Goal: Transaction & Acquisition: Download file/media

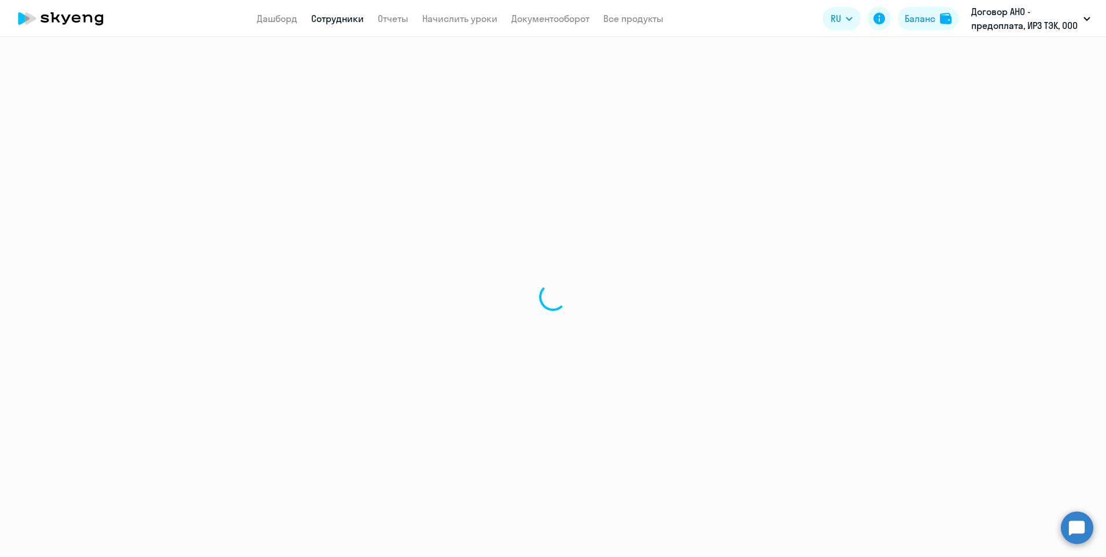
select select "30"
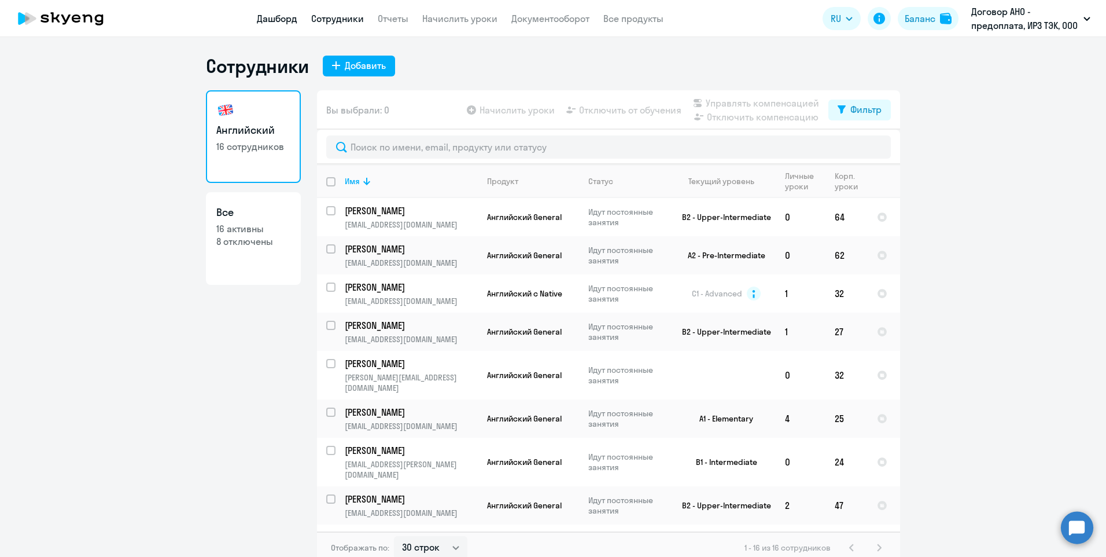
click at [264, 19] on link "Дашборд" at bounding box center [277, 19] width 41 height 12
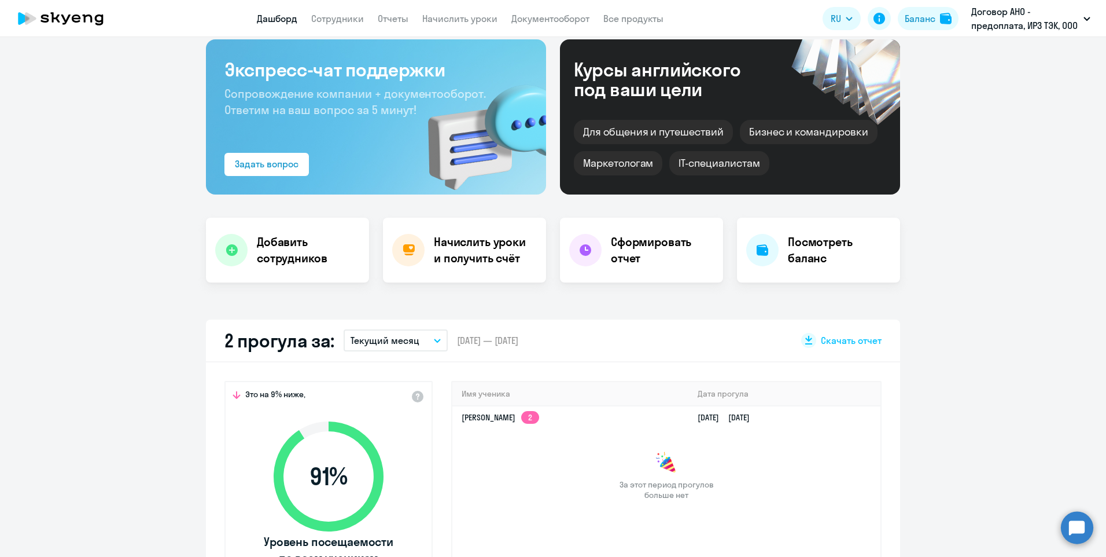
scroll to position [174, 0]
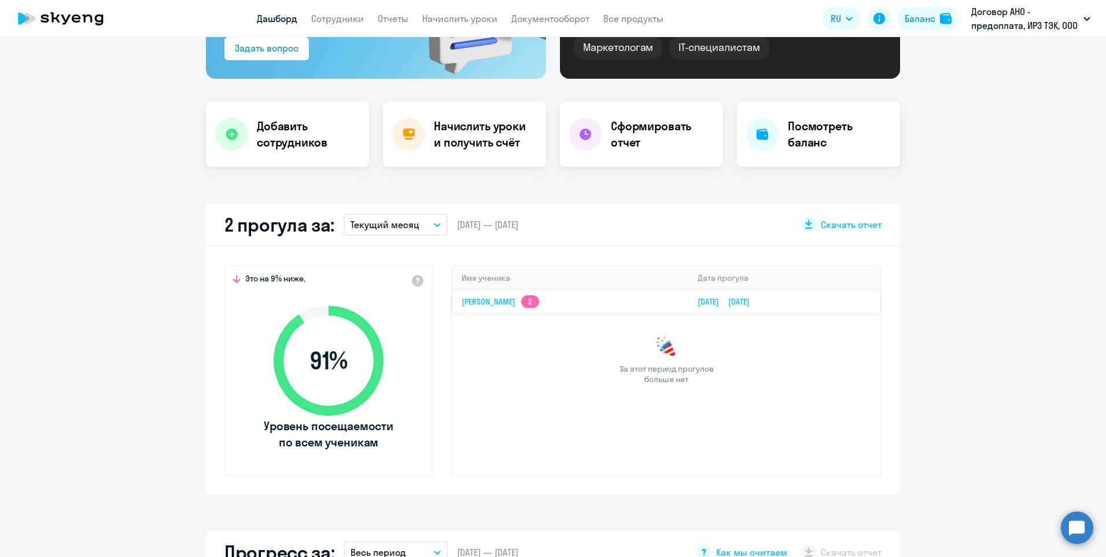
select select "30"
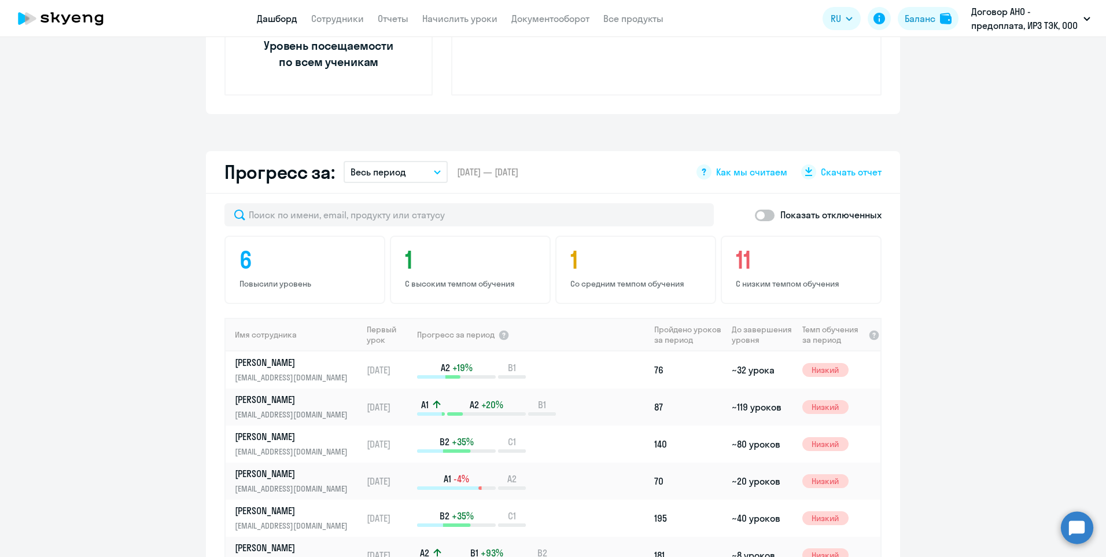
scroll to position [492, 0]
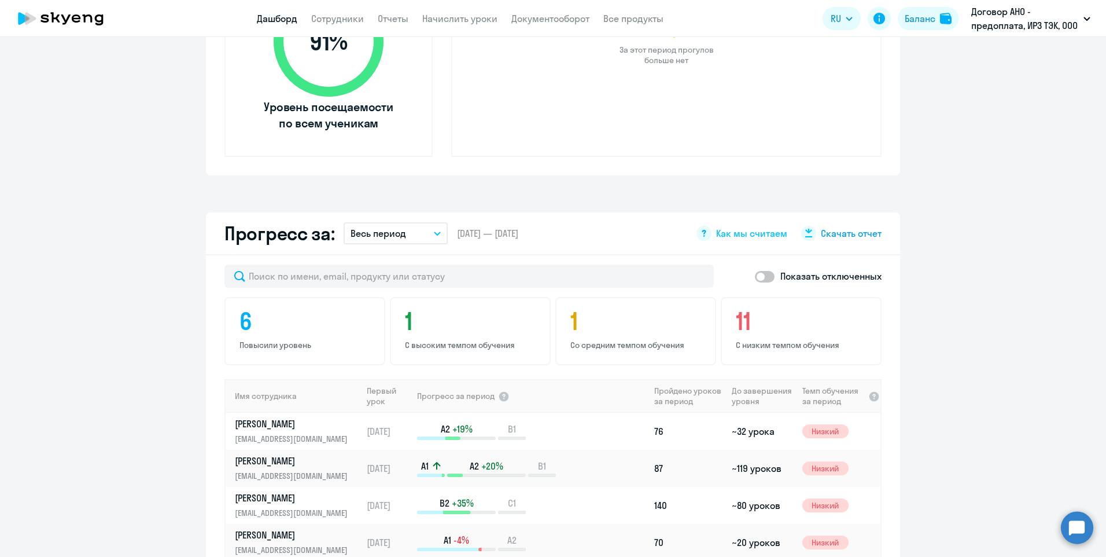
click at [833, 234] on span "Скачать отчет" at bounding box center [851, 233] width 61 height 13
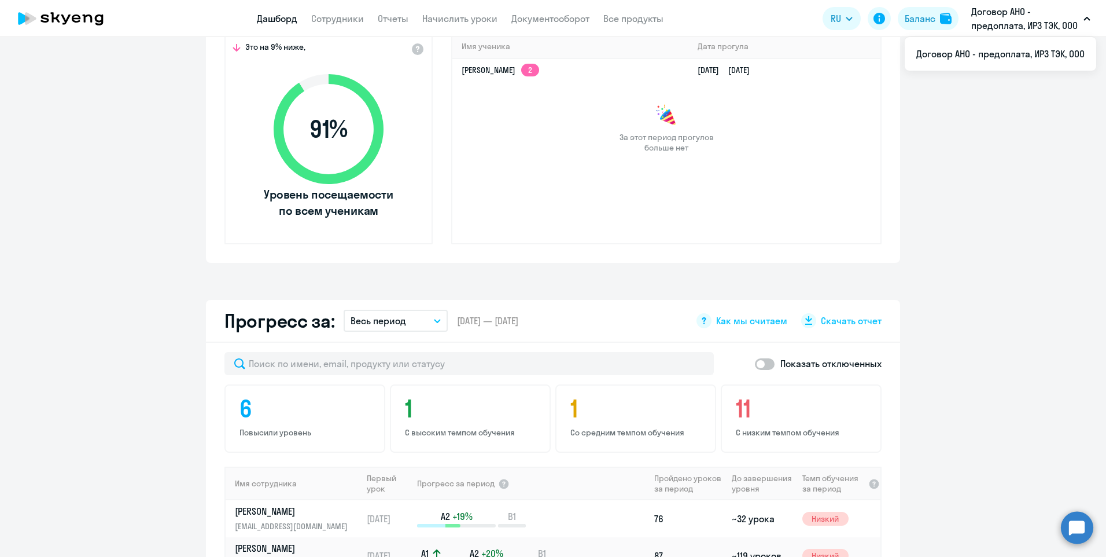
scroll to position [521, 0]
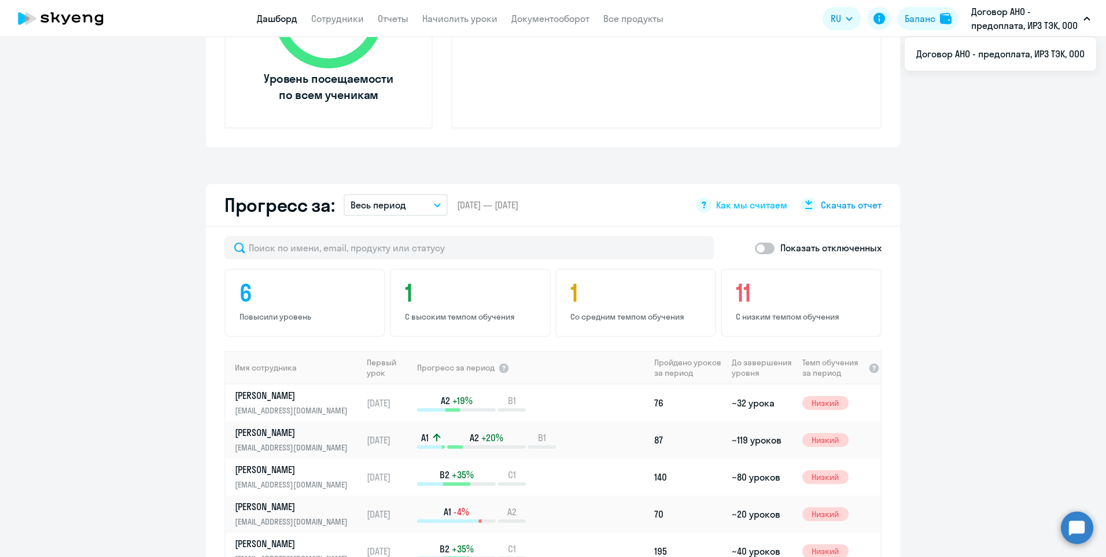
click at [804, 207] on icon at bounding box center [808, 204] width 9 height 9
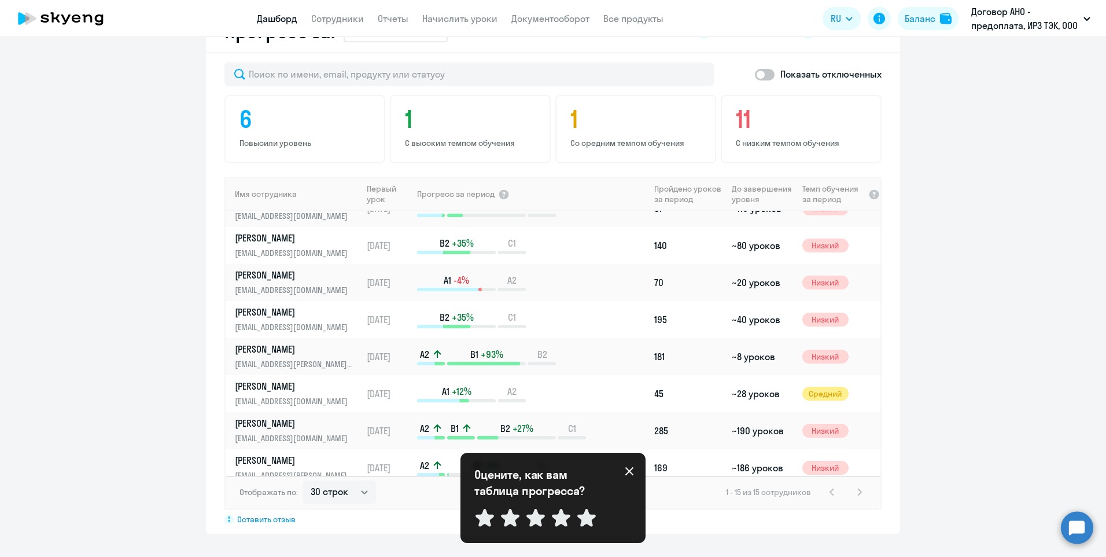
scroll to position [0, 0]
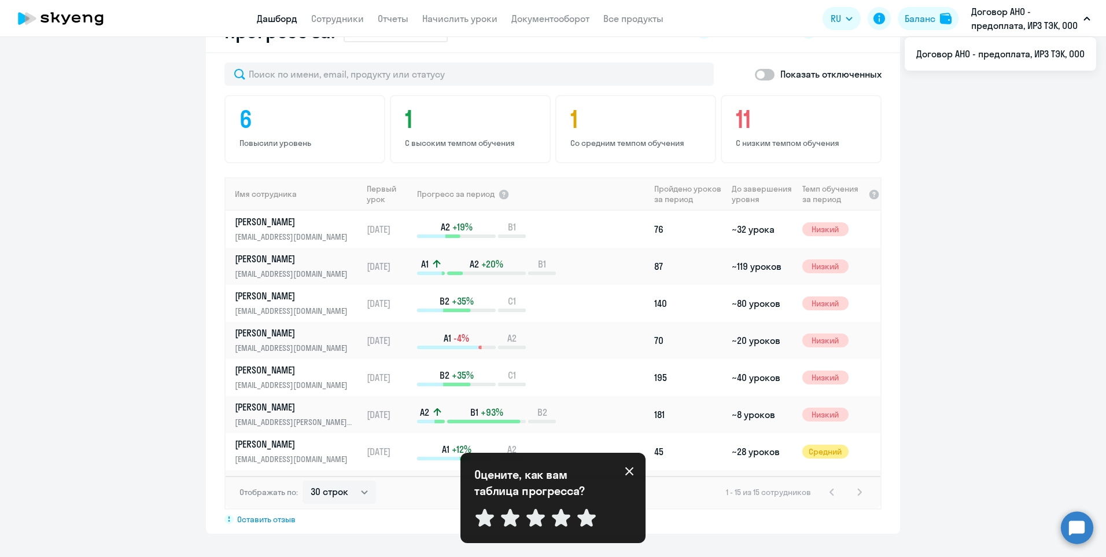
click at [1088, 19] on icon "button" at bounding box center [1087, 18] width 6 height 3
click at [983, 130] on app-progress-dashboard "Прогресс за: Весь период – [DATE] — [DATE] Как мы считаем Скачать отчет Показат…" at bounding box center [553, 271] width 1106 height 523
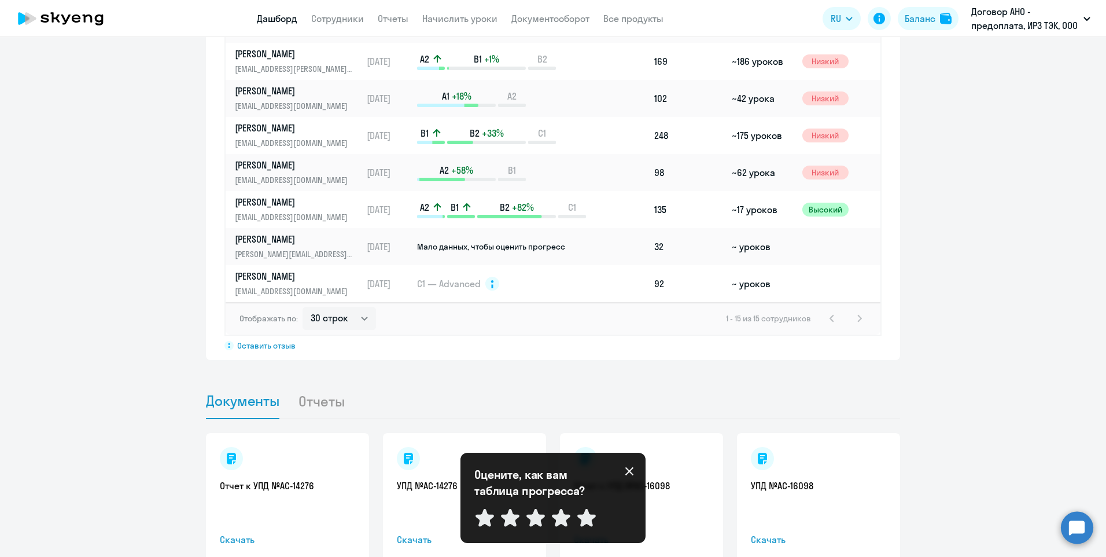
scroll to position [936, 0]
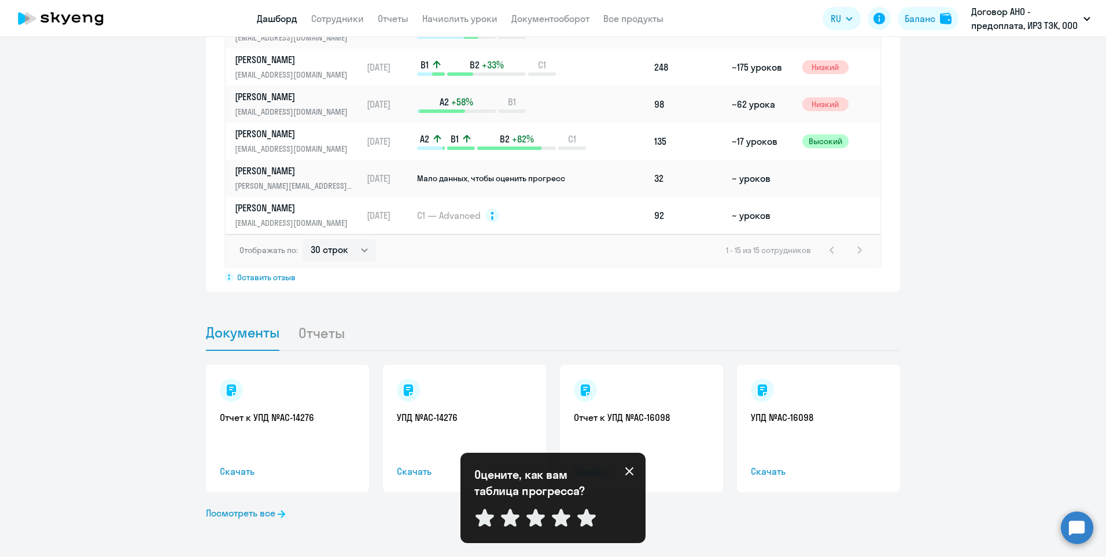
click at [631, 469] on icon at bounding box center [630, 471] width 8 height 8
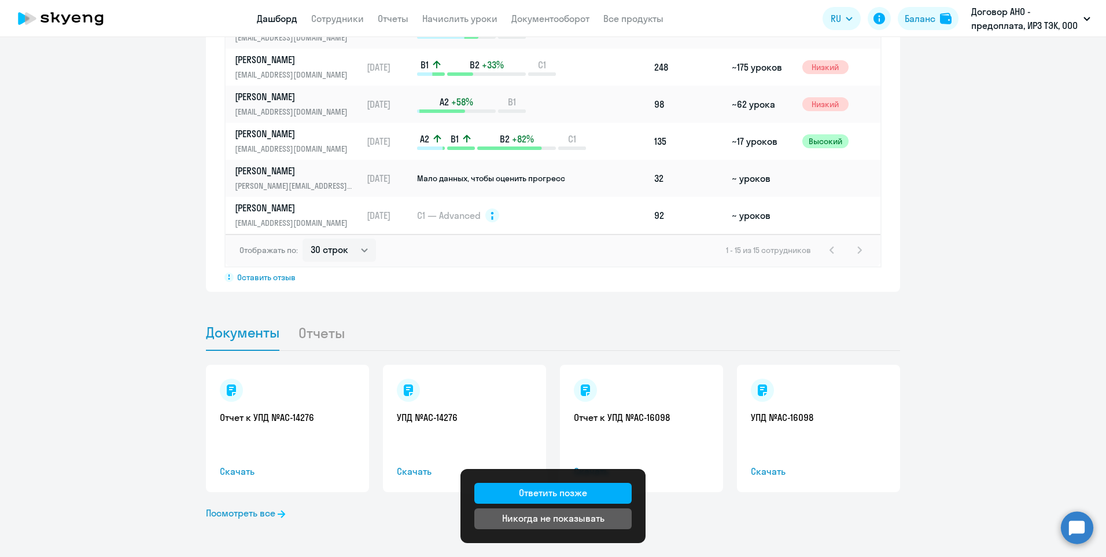
click at [697, 523] on div "Отчет к УПД №AC-14276 Скачать УПД №AC-14276 Скачать Отчет к УПД №AC-16098 Скача…" at bounding box center [553, 454] width 694 height 206
click at [327, 329] on li "Отчеты" at bounding box center [330, 332] width 65 height 35
click at [330, 334] on li "Отчеты" at bounding box center [330, 332] width 65 height 35
click at [314, 336] on li "Отчеты" at bounding box center [330, 332] width 65 height 35
click at [924, 292] on div "Важные контакты Экспресс-чат поддержки Сопровождение компании + документооборот…" at bounding box center [553, 297] width 1106 height 520
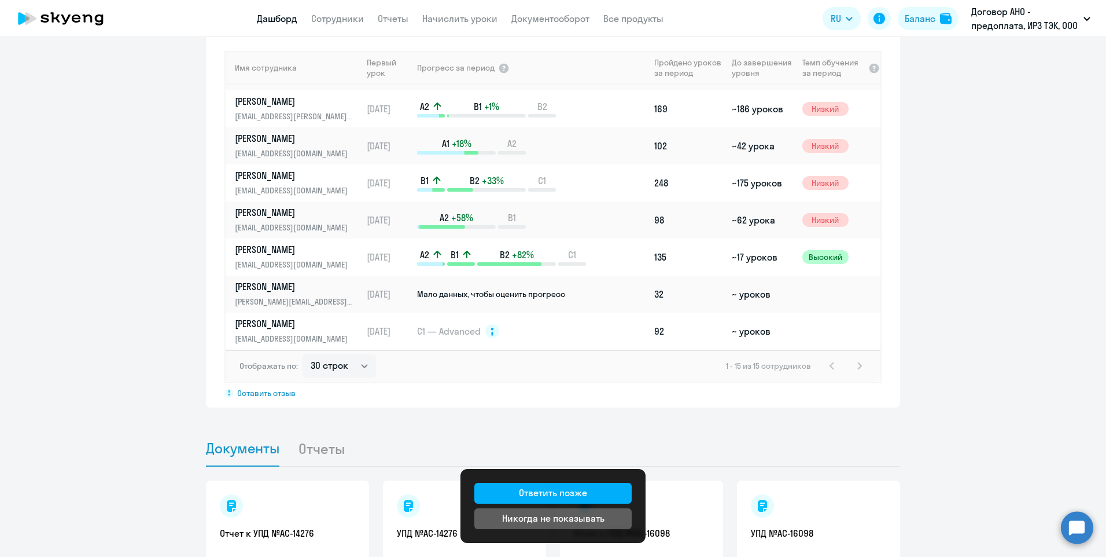
scroll to position [647, 0]
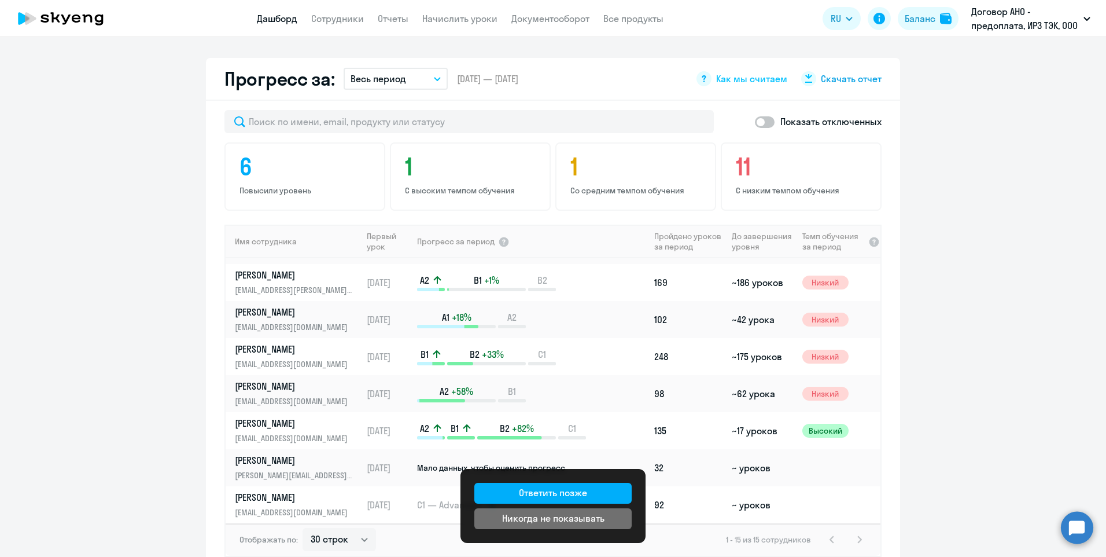
click at [552, 521] on div "Никогда не показывать" at bounding box center [553, 518] width 102 height 14
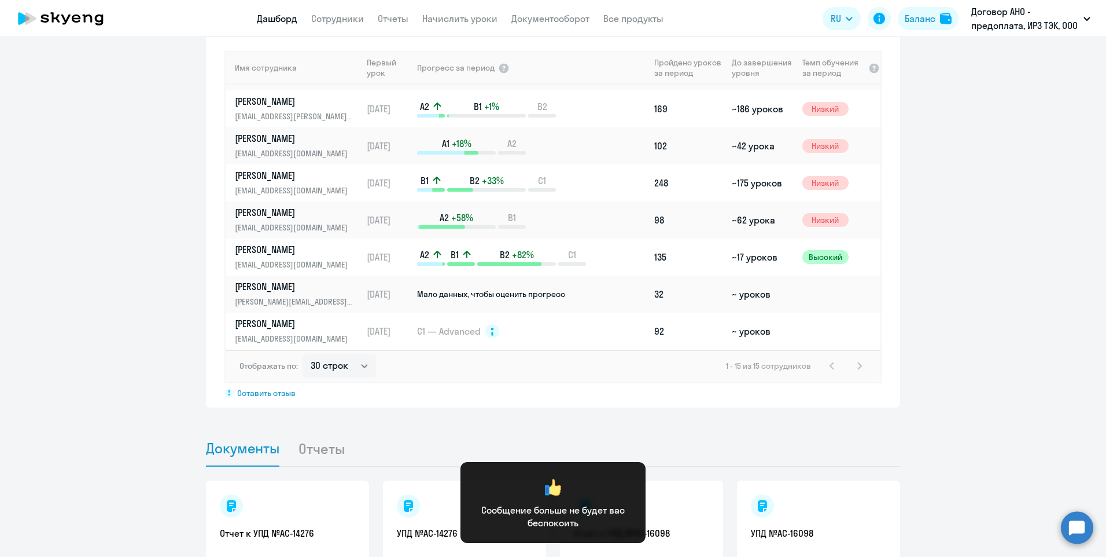
scroll to position [936, 0]
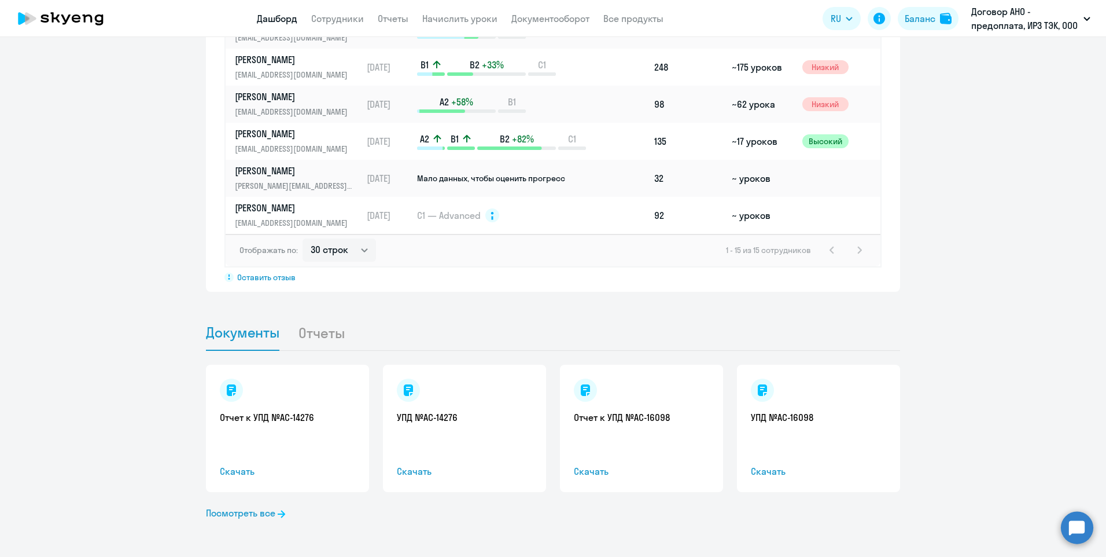
click at [320, 335] on li "Отчеты" at bounding box center [330, 332] width 65 height 35
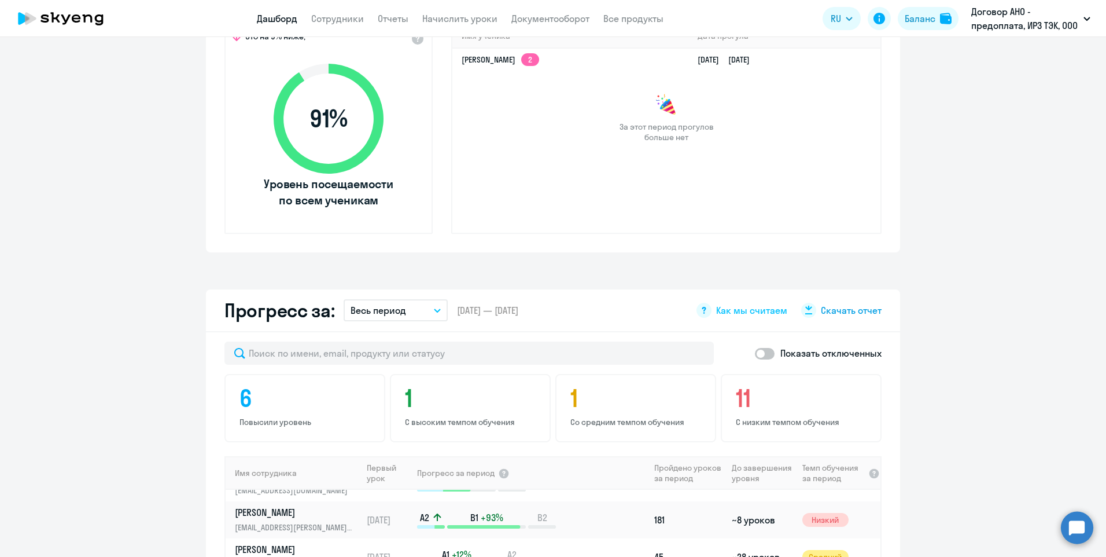
scroll to position [300, 0]
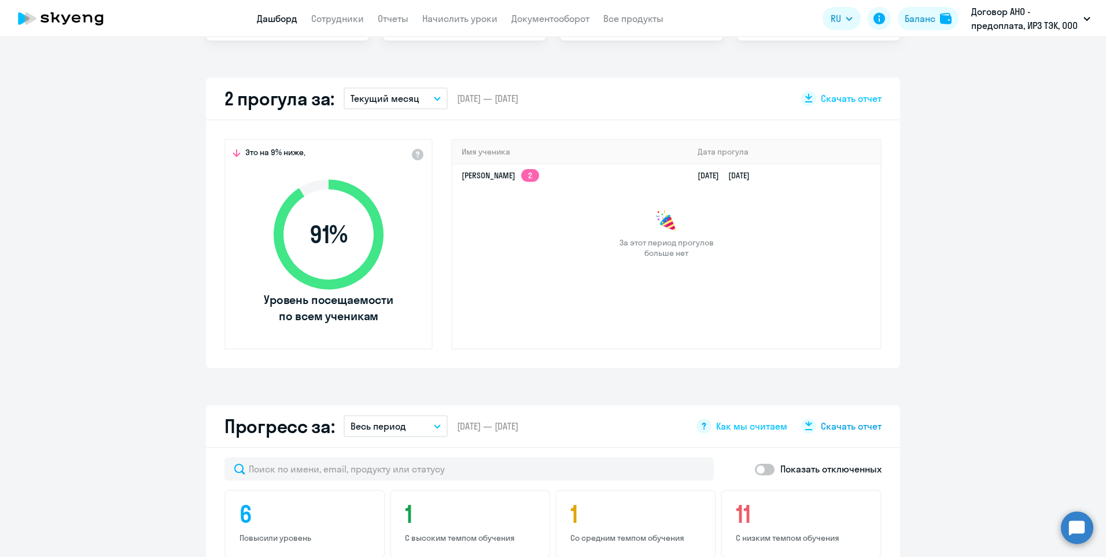
click at [805, 425] on icon at bounding box center [808, 423] width 7 height 6
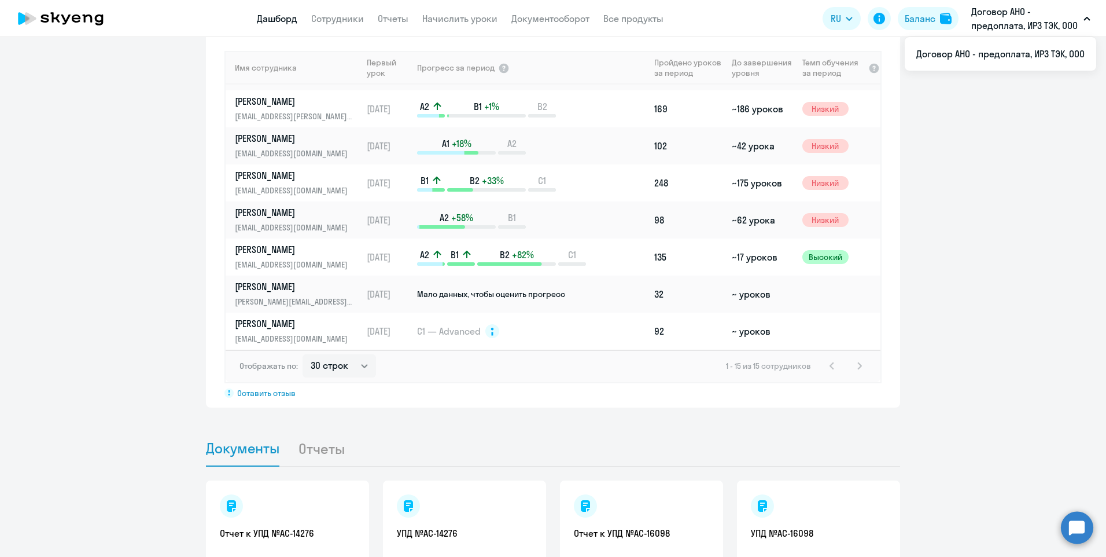
scroll to position [647, 0]
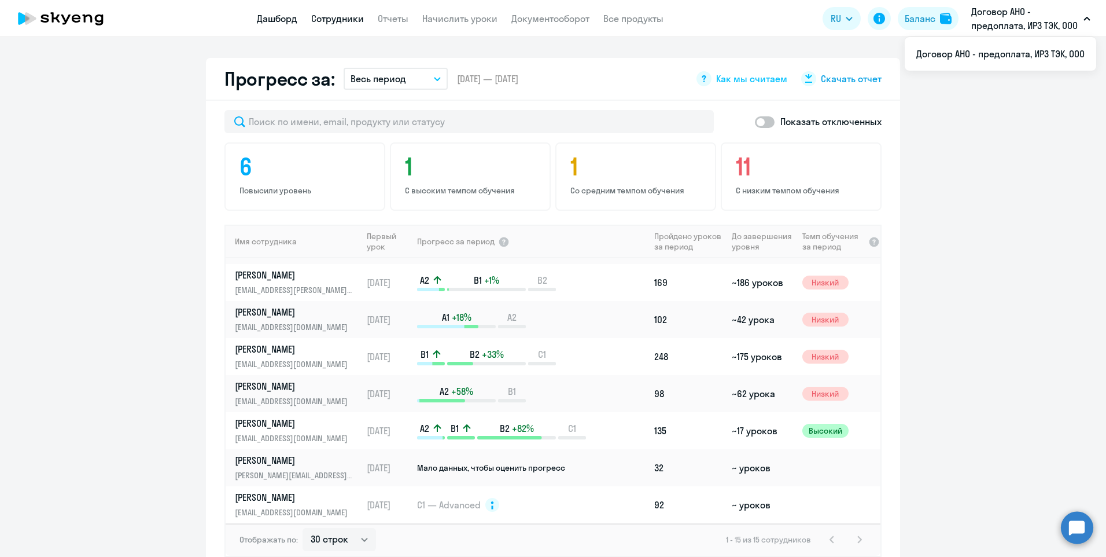
click at [355, 18] on link "Сотрудники" at bounding box center [337, 19] width 53 height 12
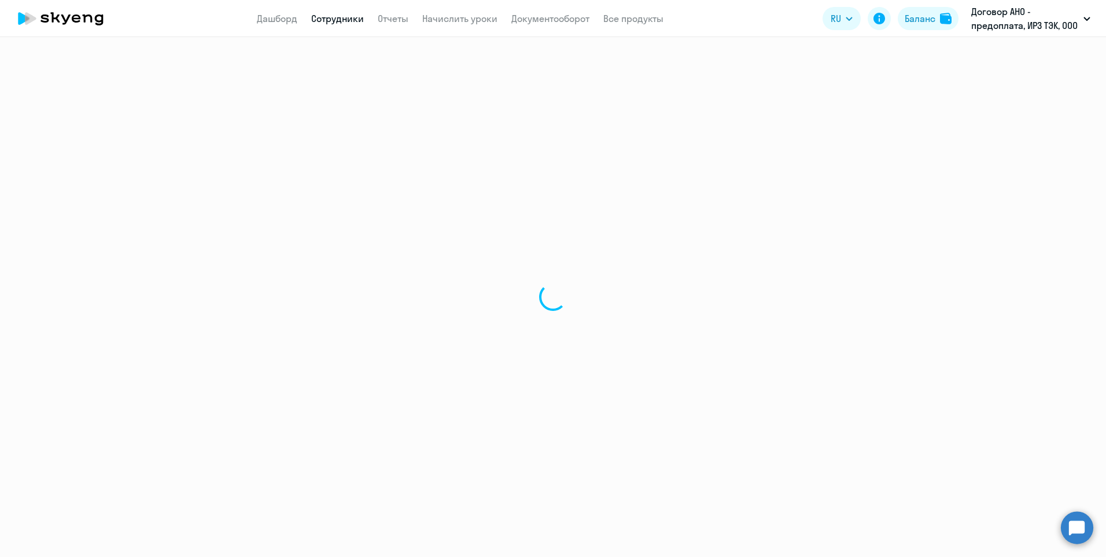
select select "30"
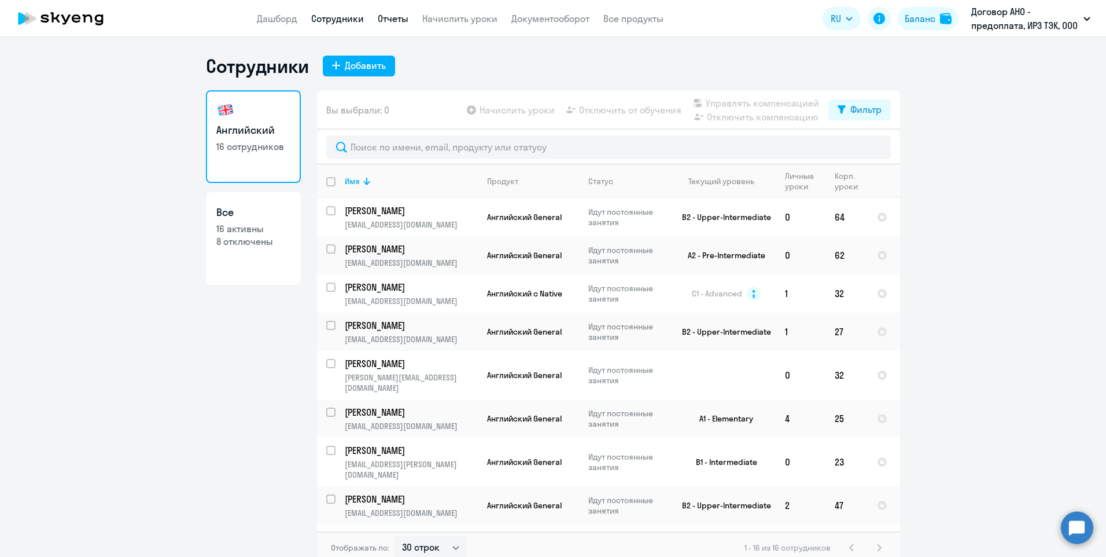
click at [398, 18] on link "Отчеты" at bounding box center [393, 19] width 31 height 12
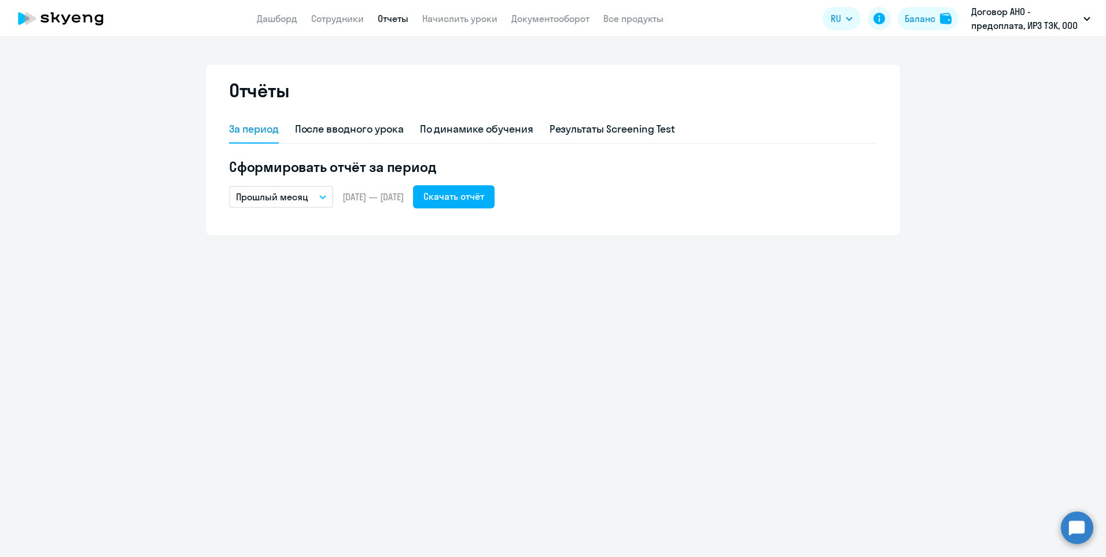
click at [322, 197] on icon "button" at bounding box center [323, 197] width 6 height 3
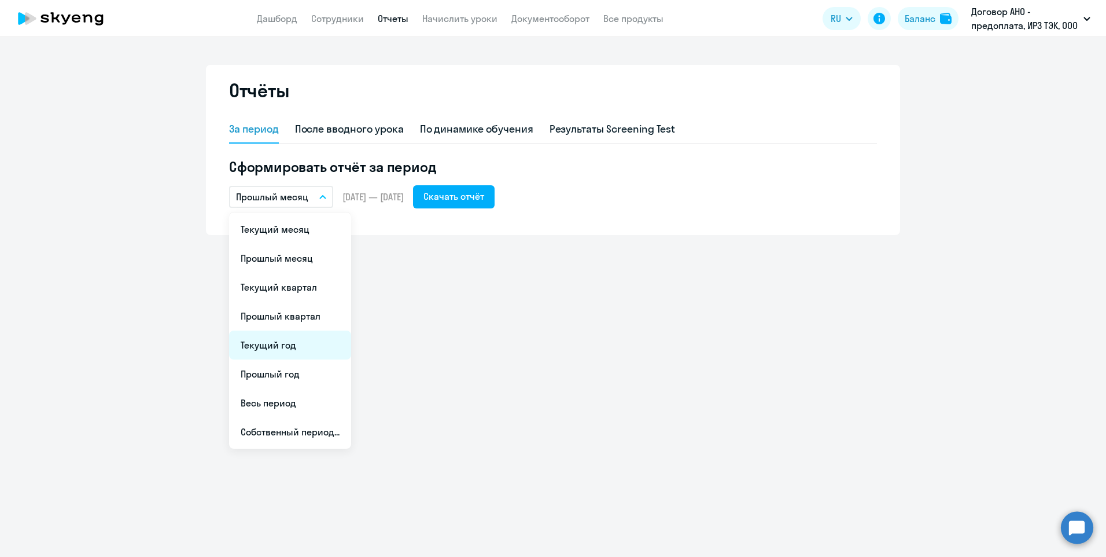
click at [295, 348] on li "Текущий год" at bounding box center [290, 344] width 122 height 29
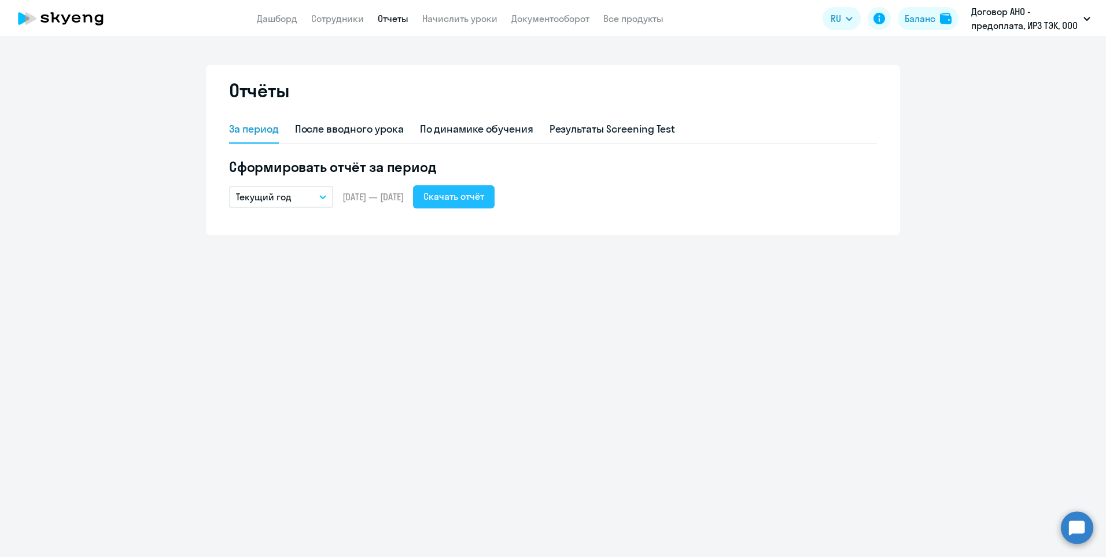
click at [484, 200] on div "Скачать отчёт" at bounding box center [454, 196] width 61 height 14
click at [334, 19] on link "Сотрудники" at bounding box center [337, 19] width 53 height 12
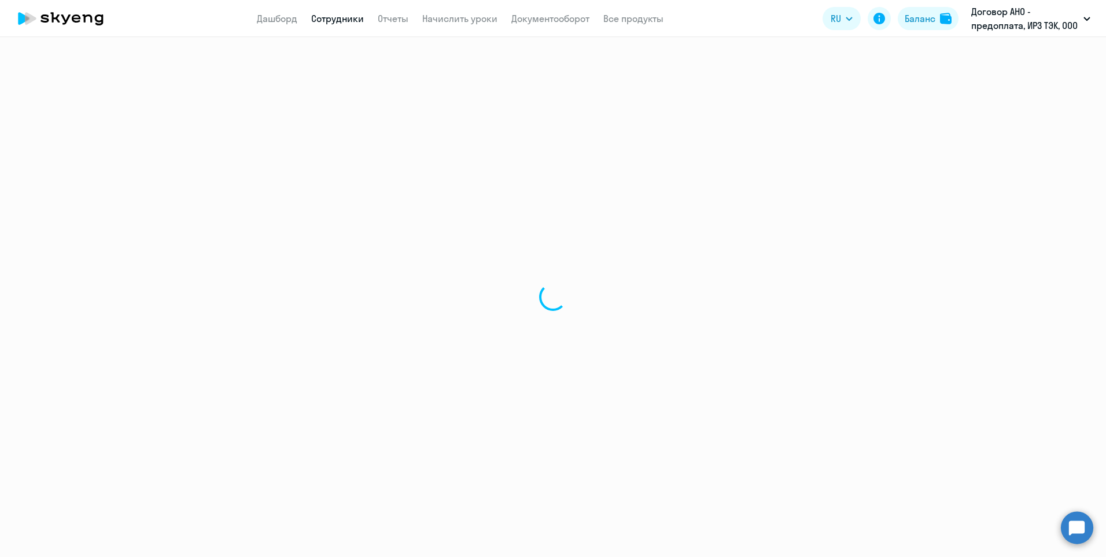
select select "30"
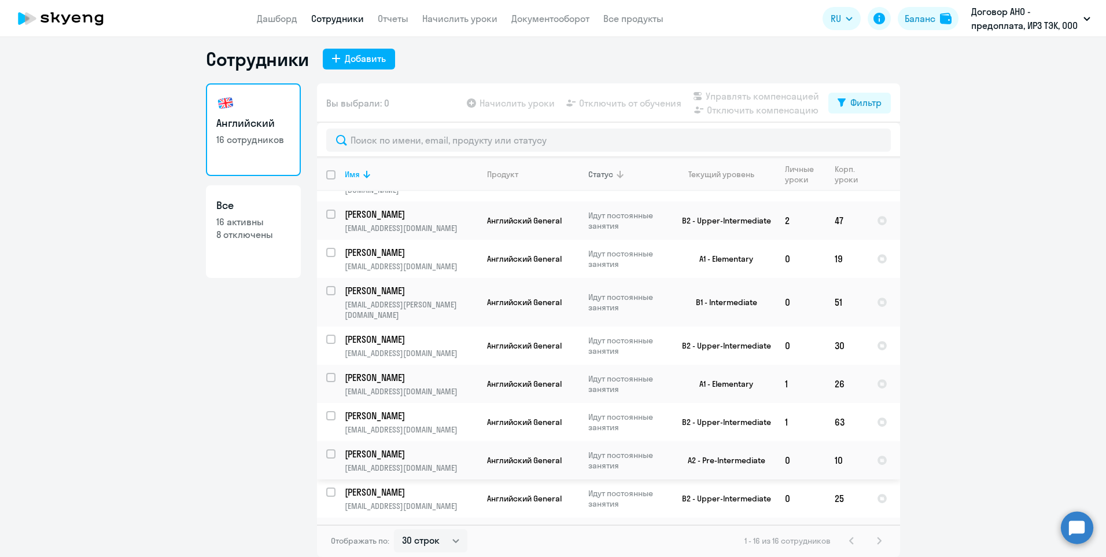
scroll to position [220, 0]
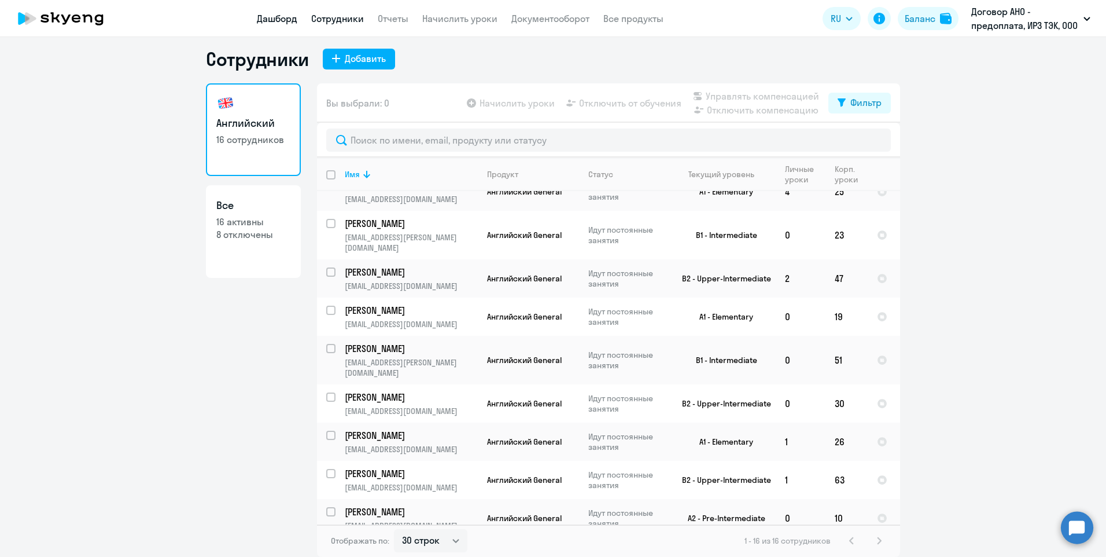
click at [286, 16] on link "Дашборд" at bounding box center [277, 19] width 41 height 12
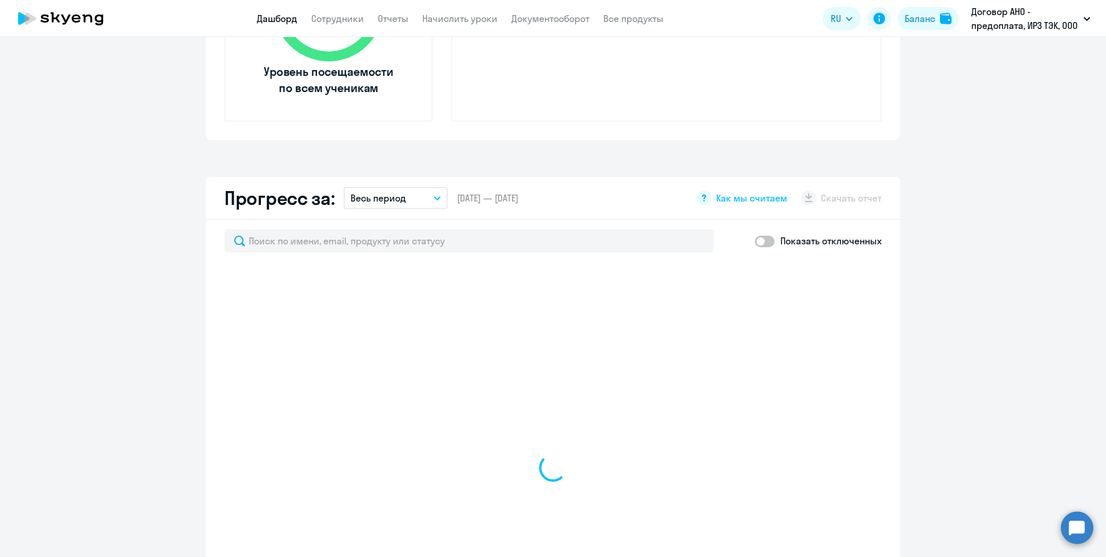
scroll to position [701, 0]
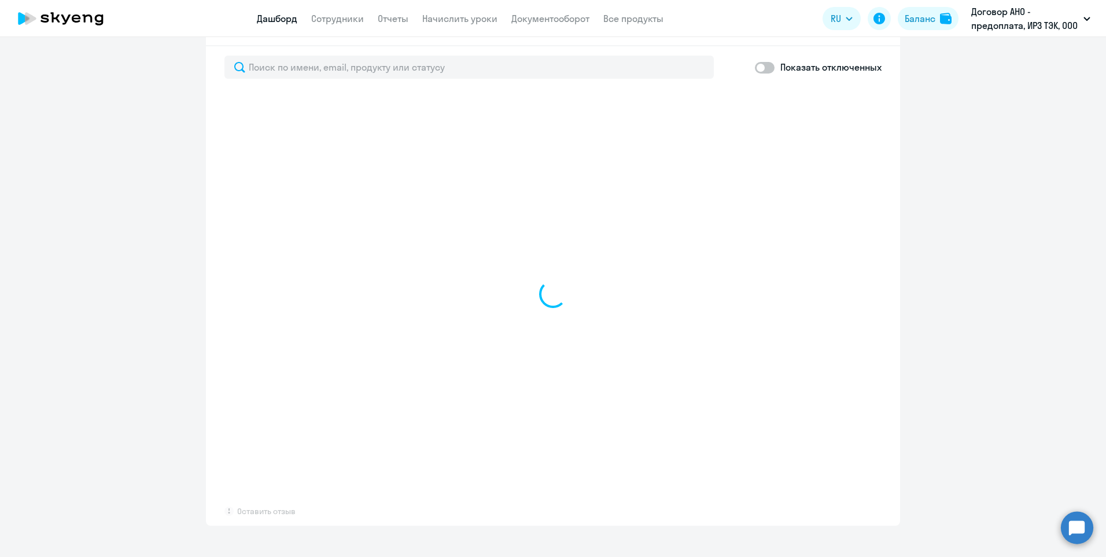
select select "30"
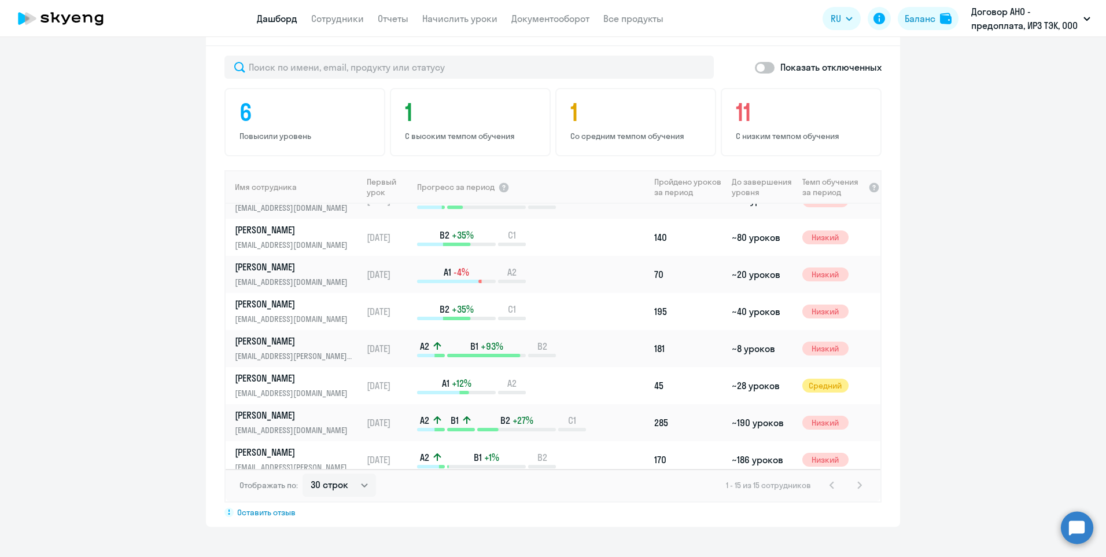
scroll to position [0, 0]
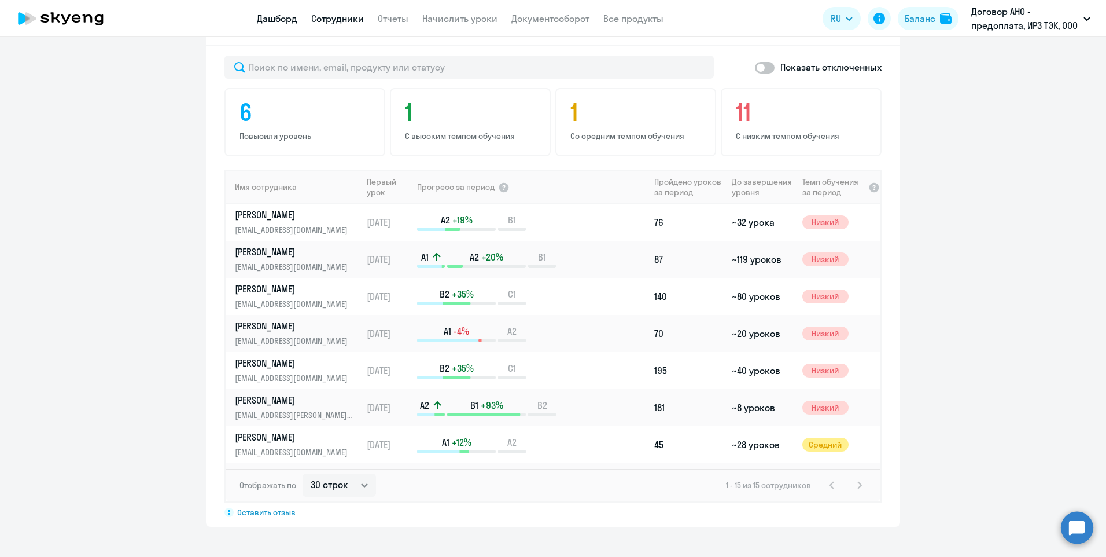
click at [343, 23] on link "Сотрудники" at bounding box center [337, 19] width 53 height 12
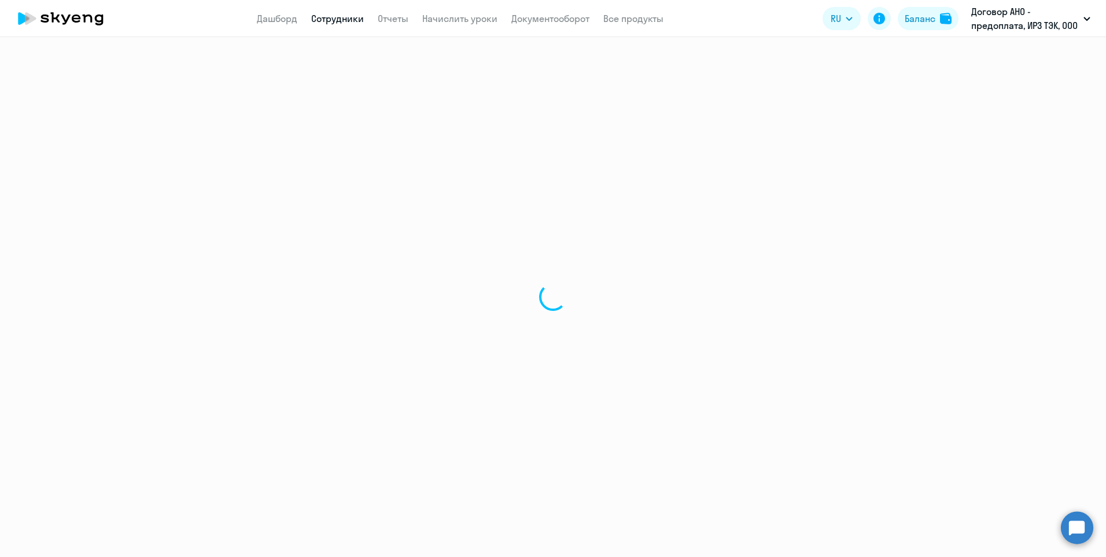
select select "30"
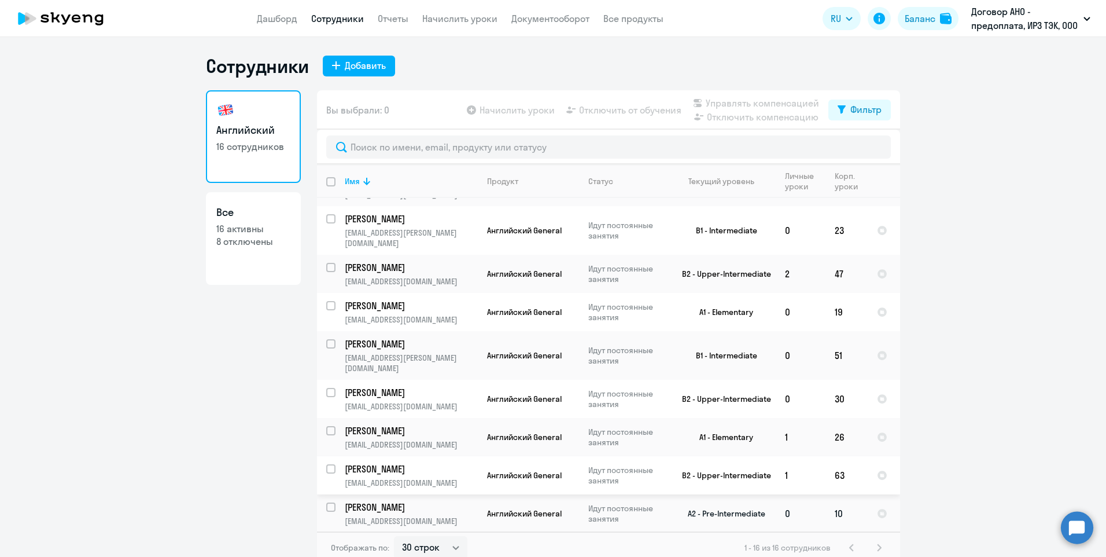
scroll to position [278, 0]
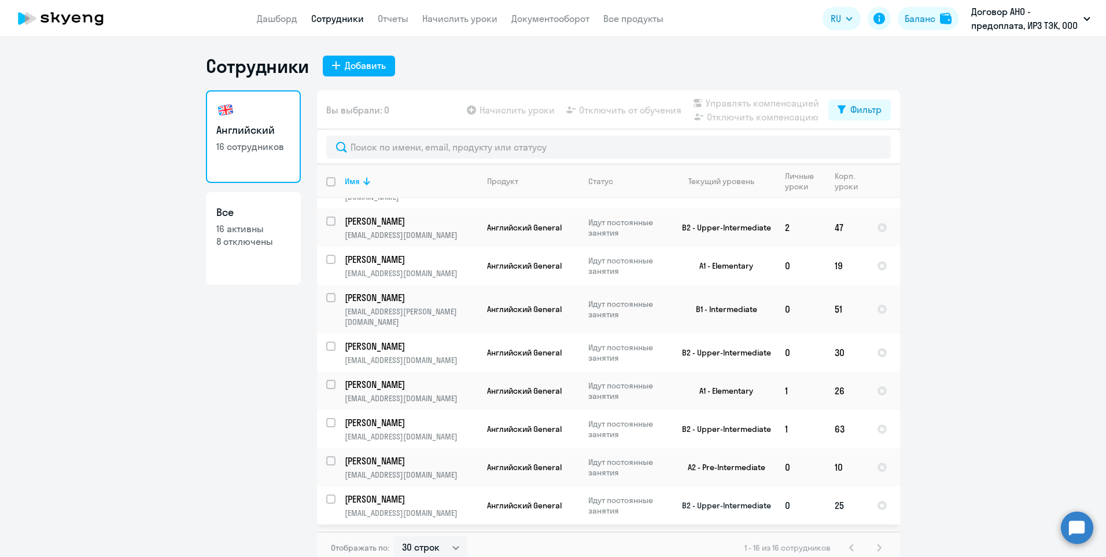
click at [446, 492] on p "[PERSON_NAME]" at bounding box center [410, 498] width 131 height 13
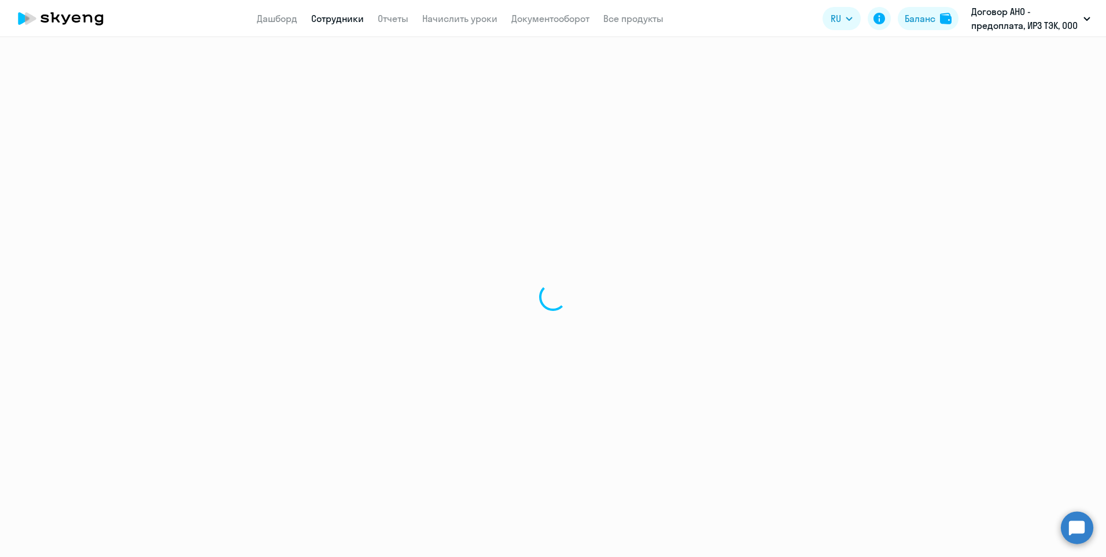
select select "english"
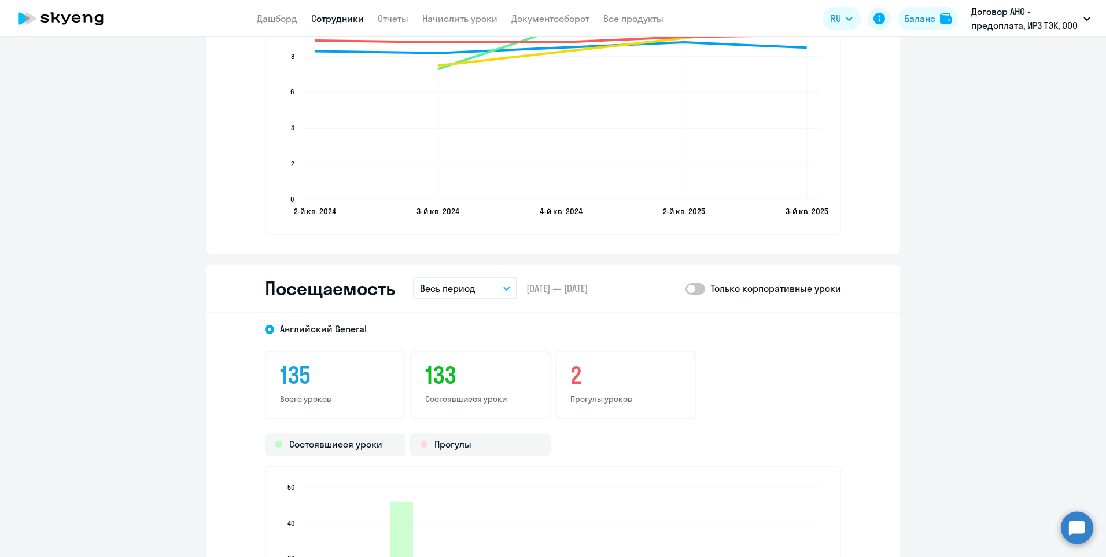
scroll to position [1215, 0]
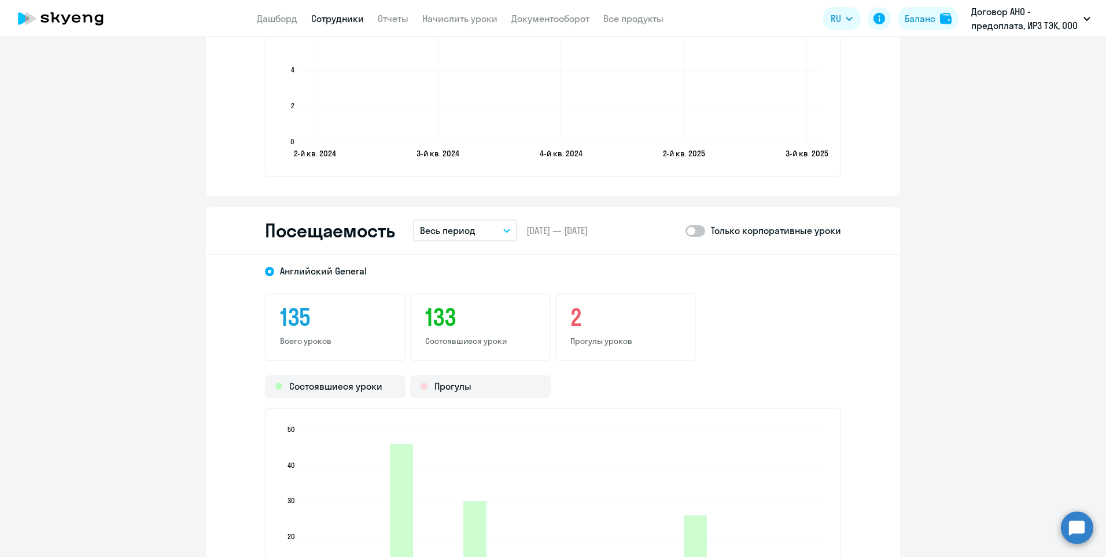
click at [503, 229] on icon "button" at bounding box center [506, 231] width 7 height 4
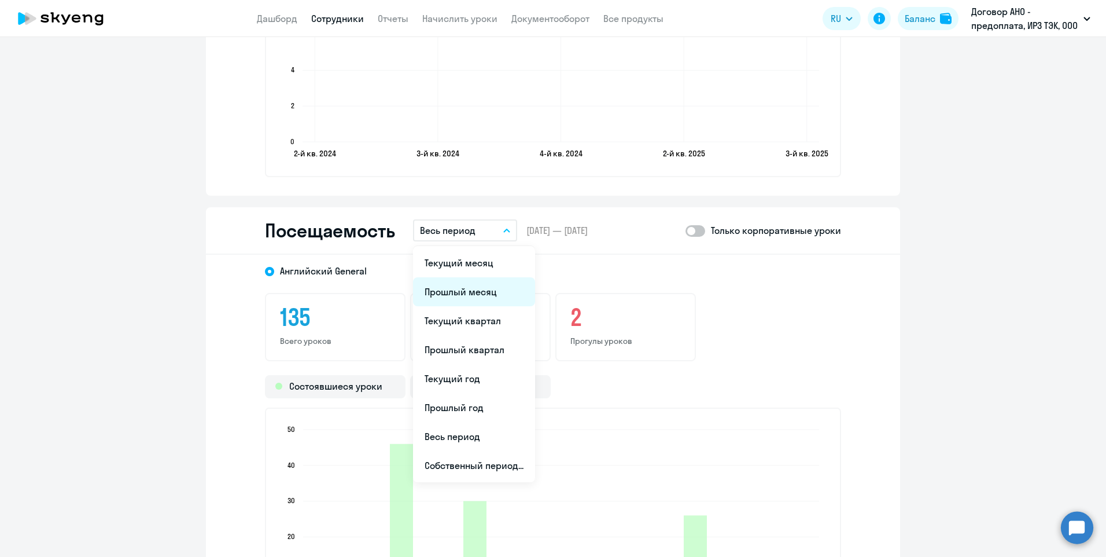
click at [477, 296] on li "Прошлый месяц" at bounding box center [474, 291] width 122 height 29
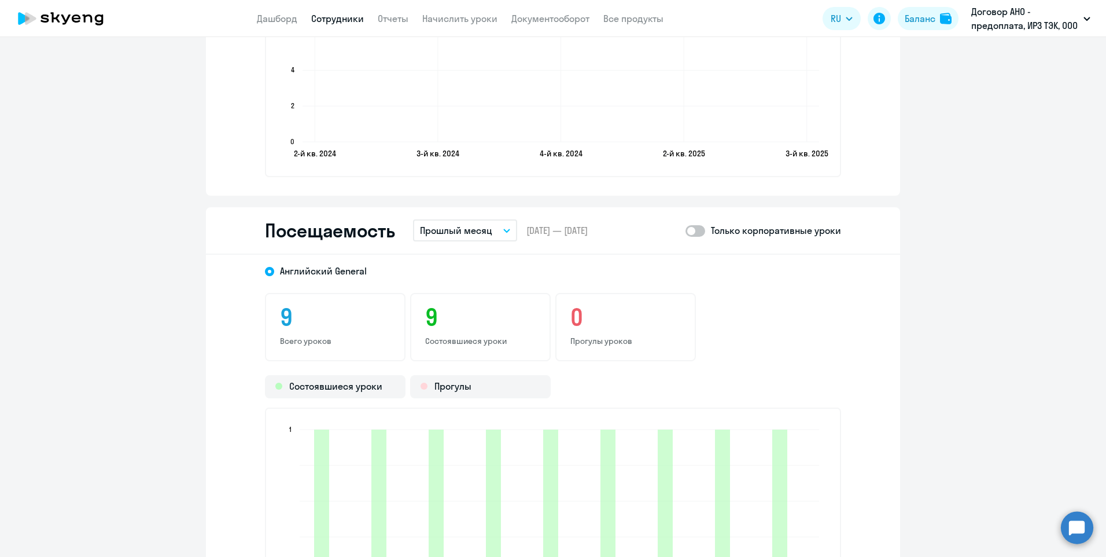
click at [701, 230] on span at bounding box center [696, 231] width 20 height 12
click at [686, 230] on input "checkbox" at bounding box center [685, 230] width 1 height 1
checkbox input "true"
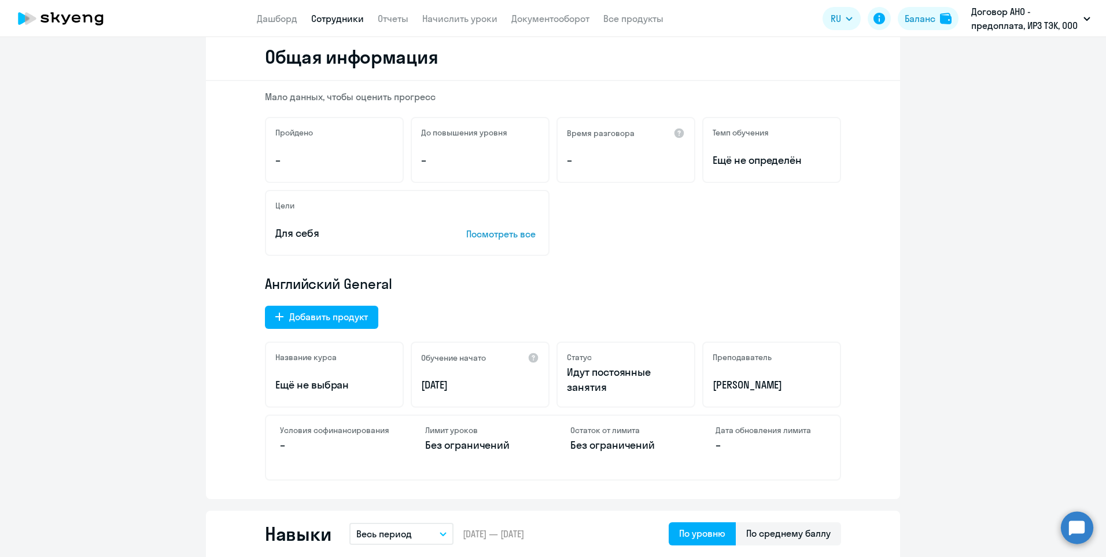
scroll to position [0, 0]
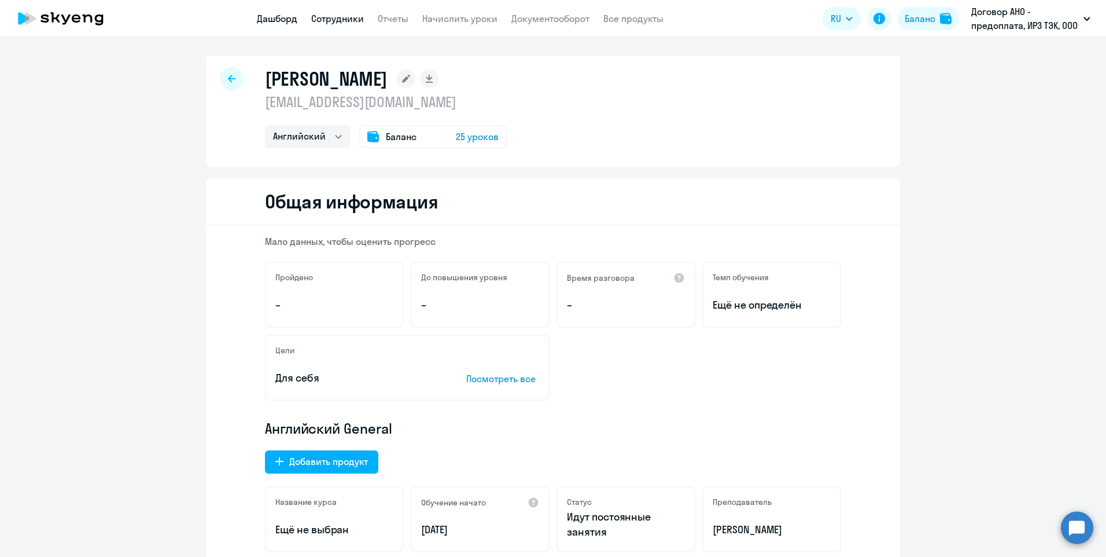
click at [272, 16] on link "Дашборд" at bounding box center [277, 19] width 41 height 12
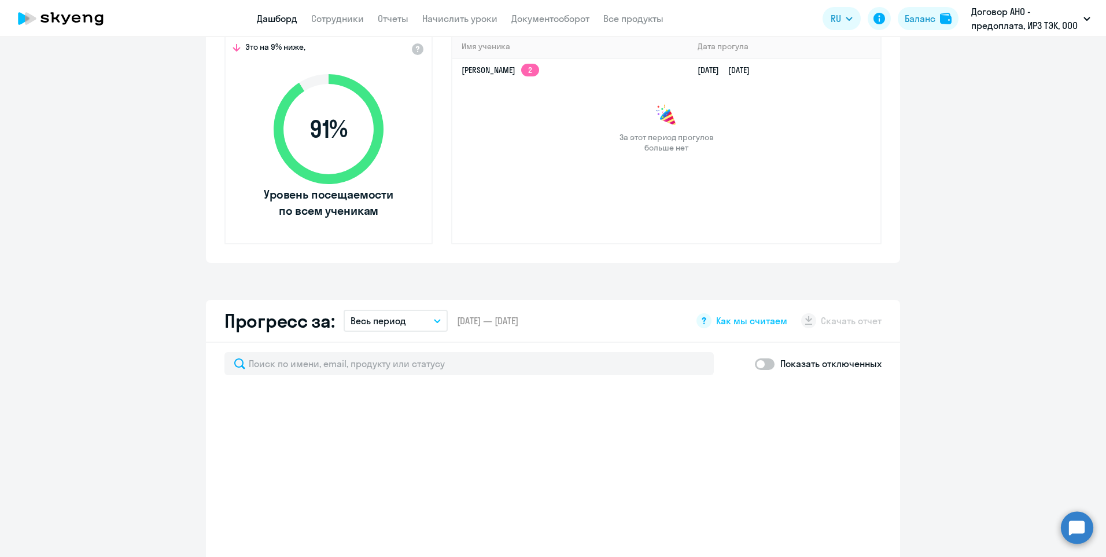
scroll to position [579, 0]
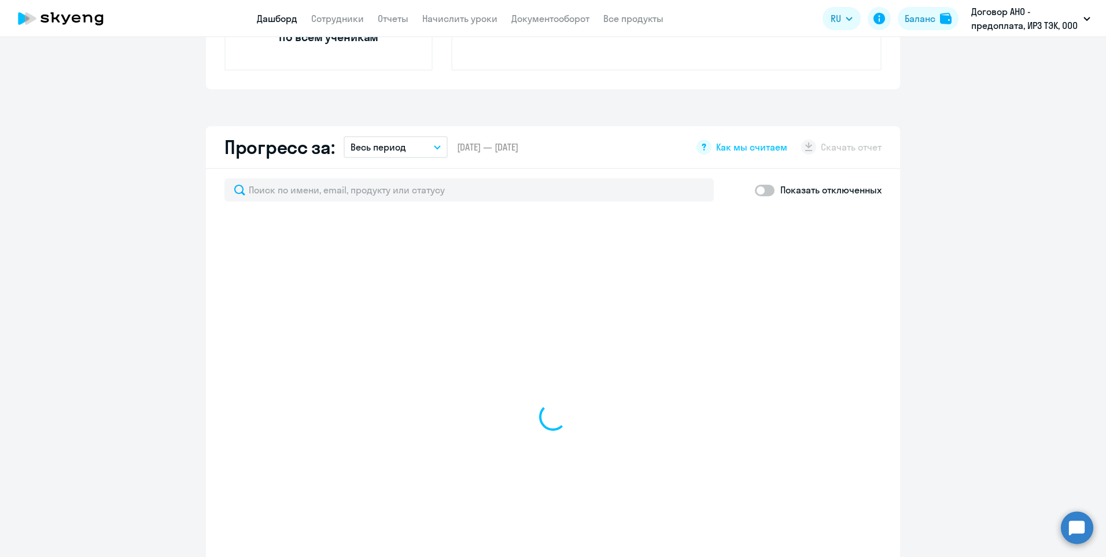
select select "30"
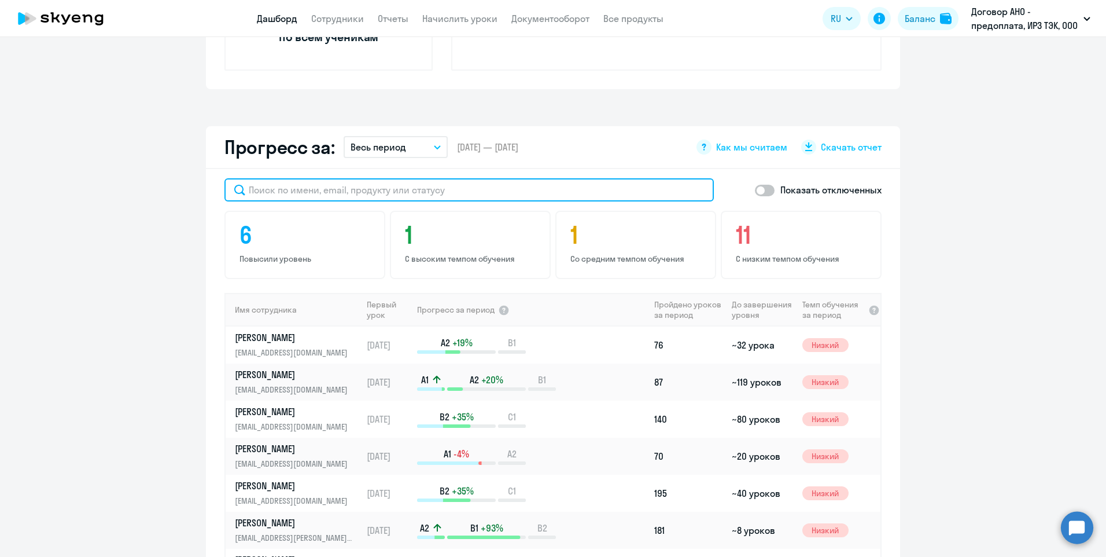
click at [291, 189] on input "text" at bounding box center [470, 189] width 490 height 23
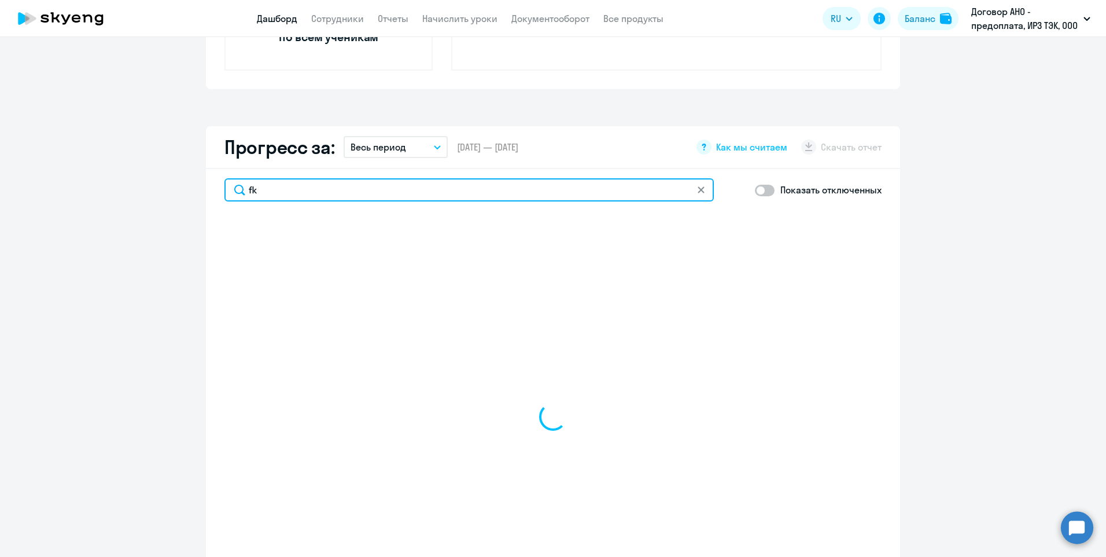
type input "f"
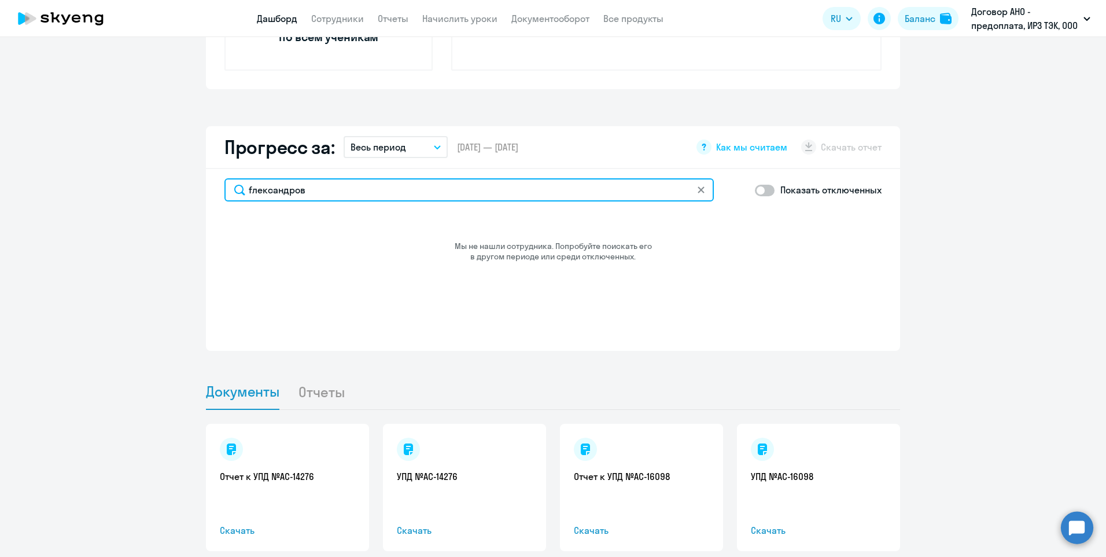
click at [247, 190] on input "fлександров" at bounding box center [470, 189] width 490 height 23
type input "[PERSON_NAME]"
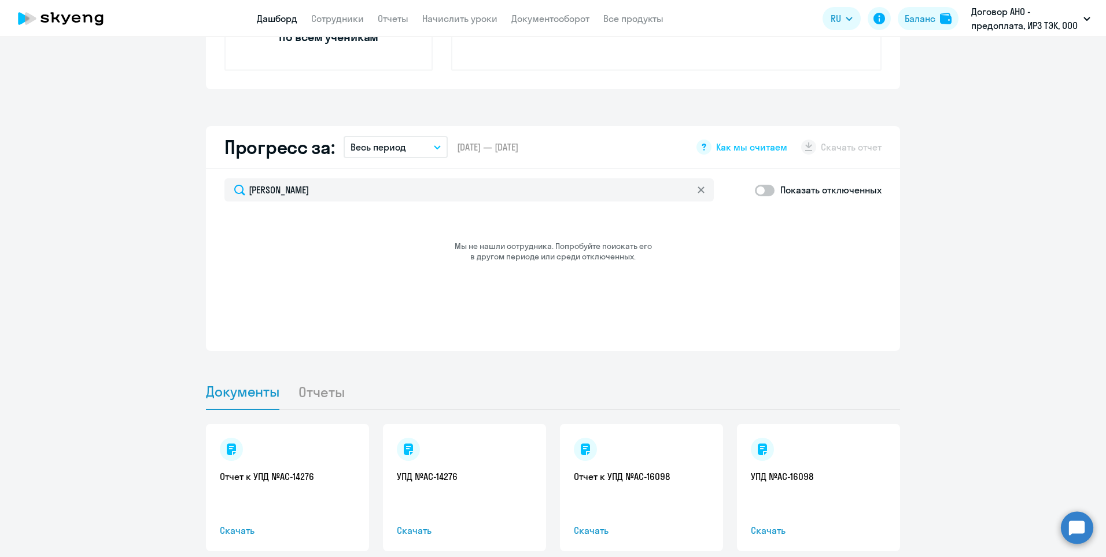
click at [698, 189] on icon at bounding box center [701, 189] width 6 height 6
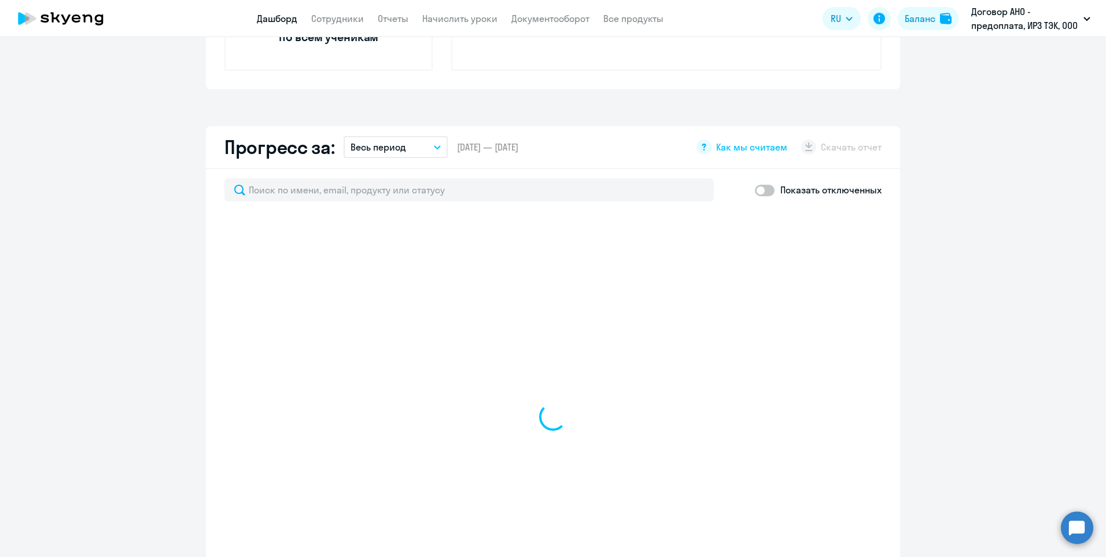
click at [435, 146] on icon "button" at bounding box center [437, 147] width 7 height 4
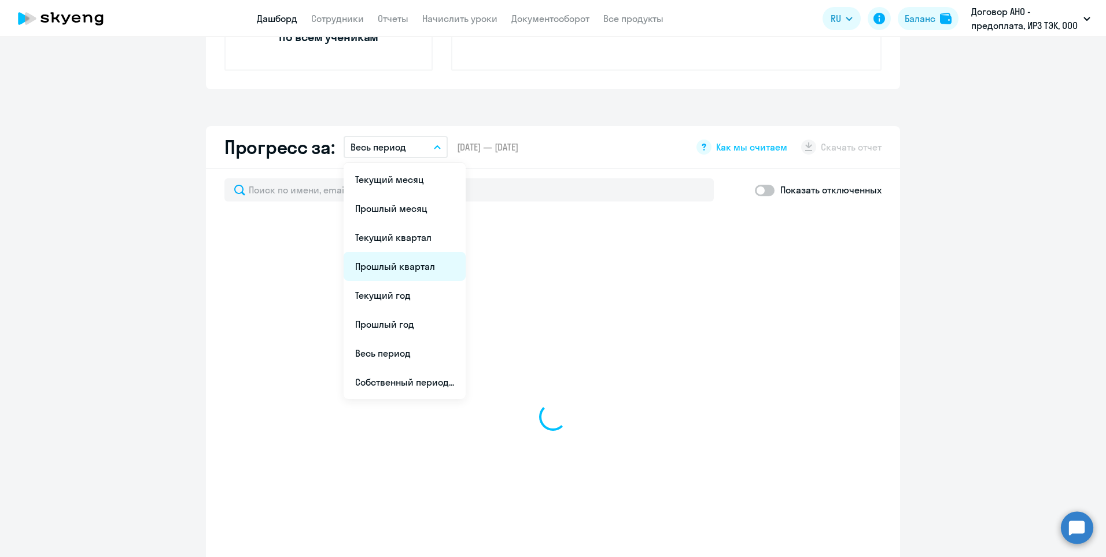
click at [409, 263] on li "Прошлый квартал" at bounding box center [405, 266] width 122 height 29
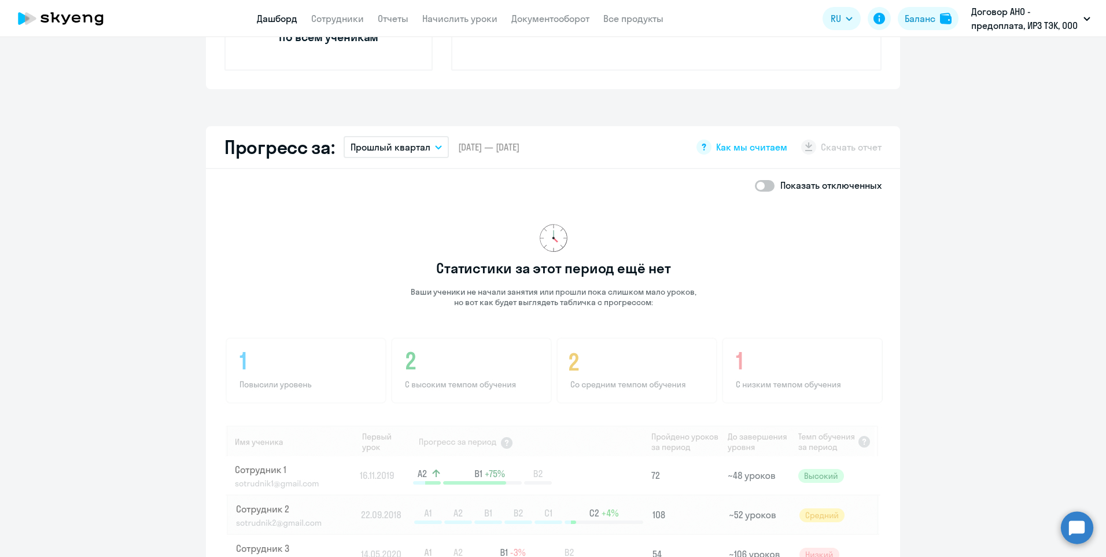
scroll to position [752, 0]
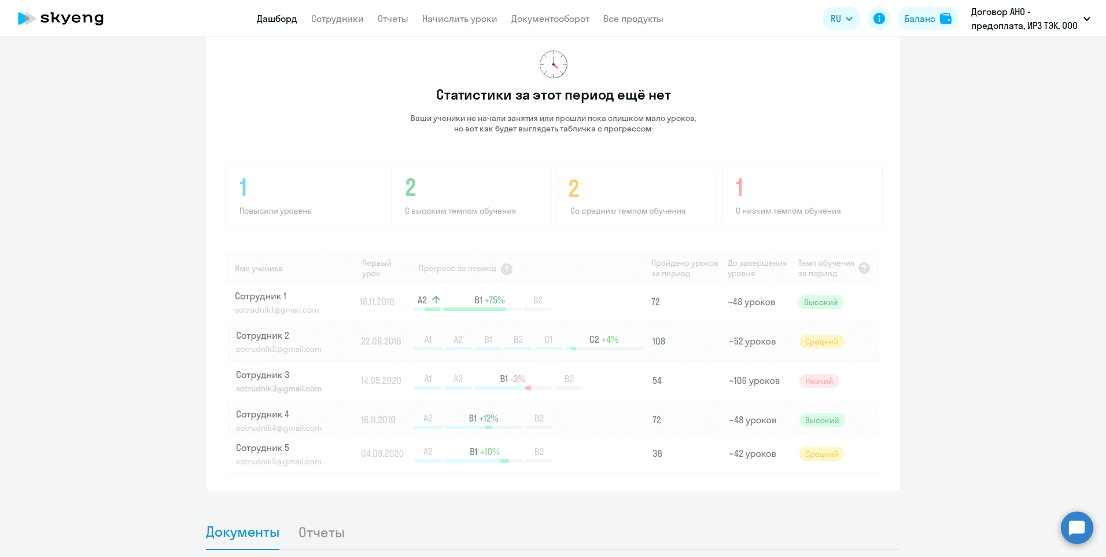
select select "30"
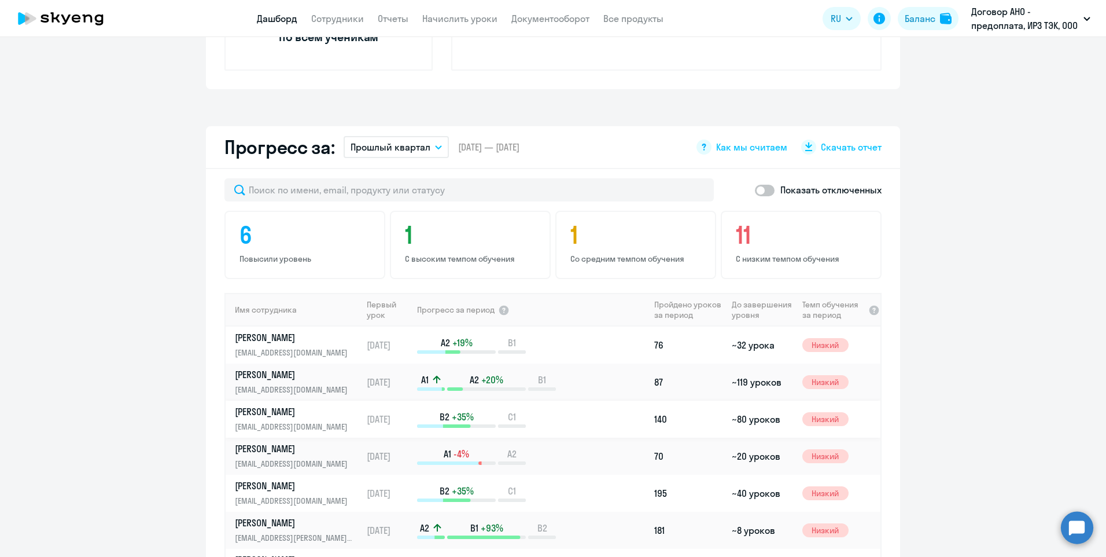
scroll to position [521, 0]
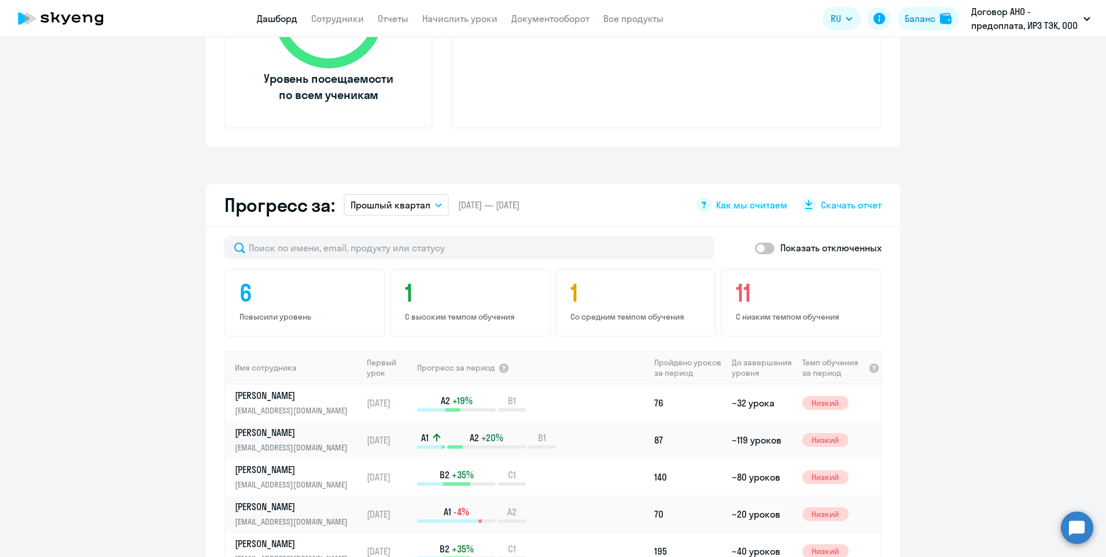
click at [435, 203] on icon "button" at bounding box center [438, 205] width 7 height 4
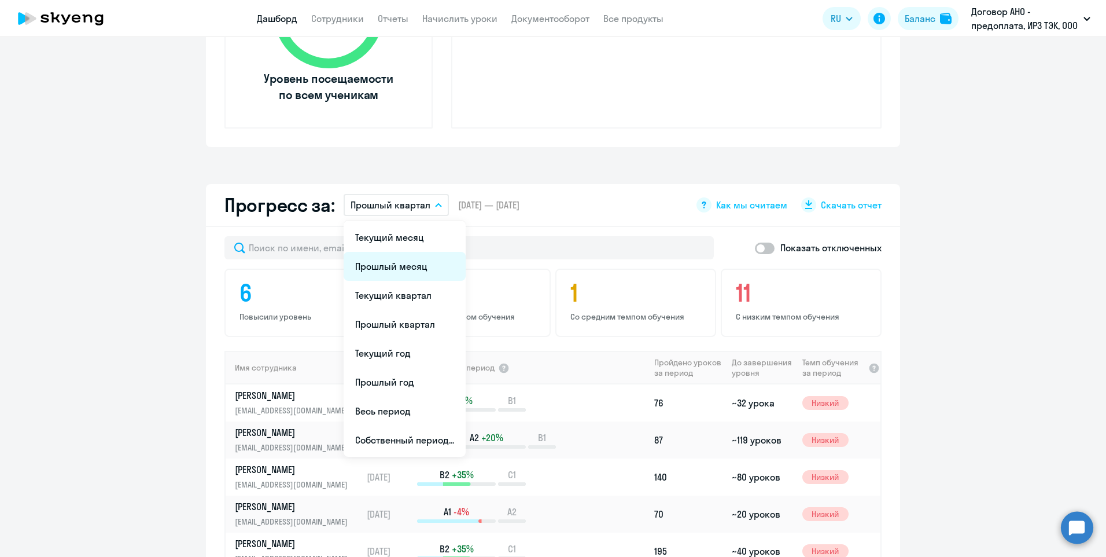
click at [413, 264] on li "Прошлый месяц" at bounding box center [405, 266] width 122 height 29
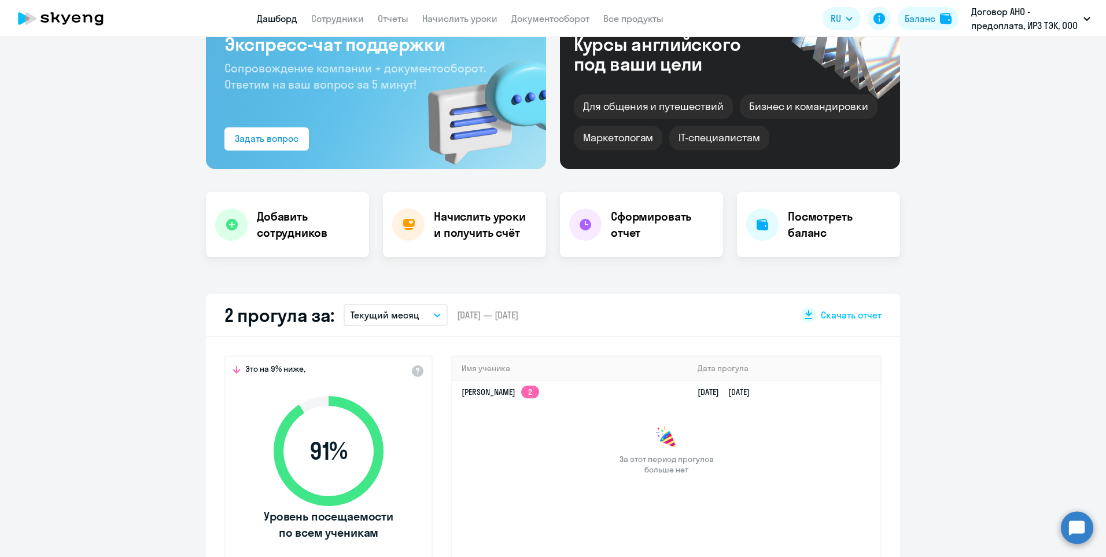
scroll to position [141, 0]
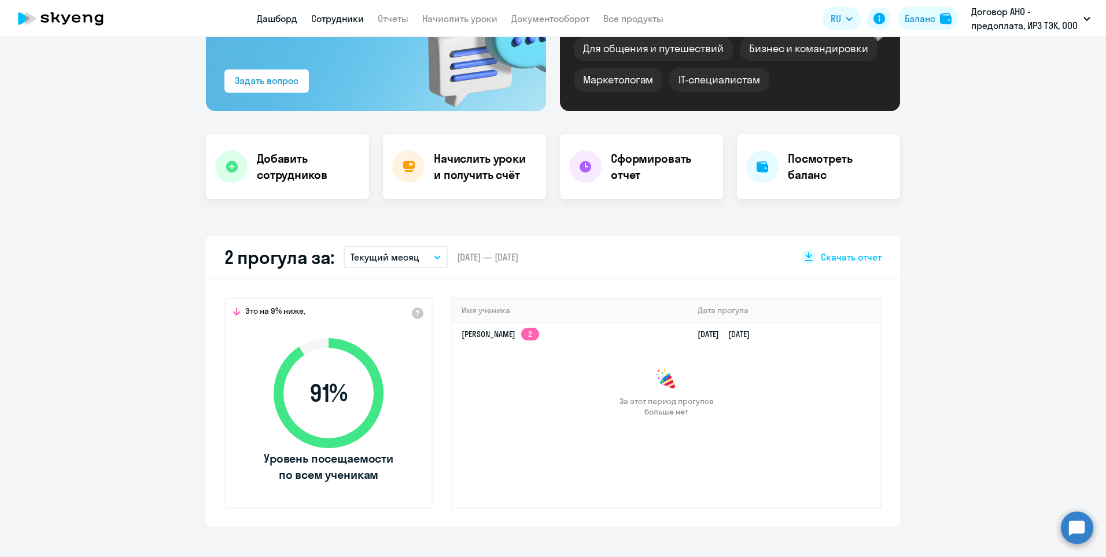
click at [359, 19] on link "Сотрудники" at bounding box center [337, 19] width 53 height 12
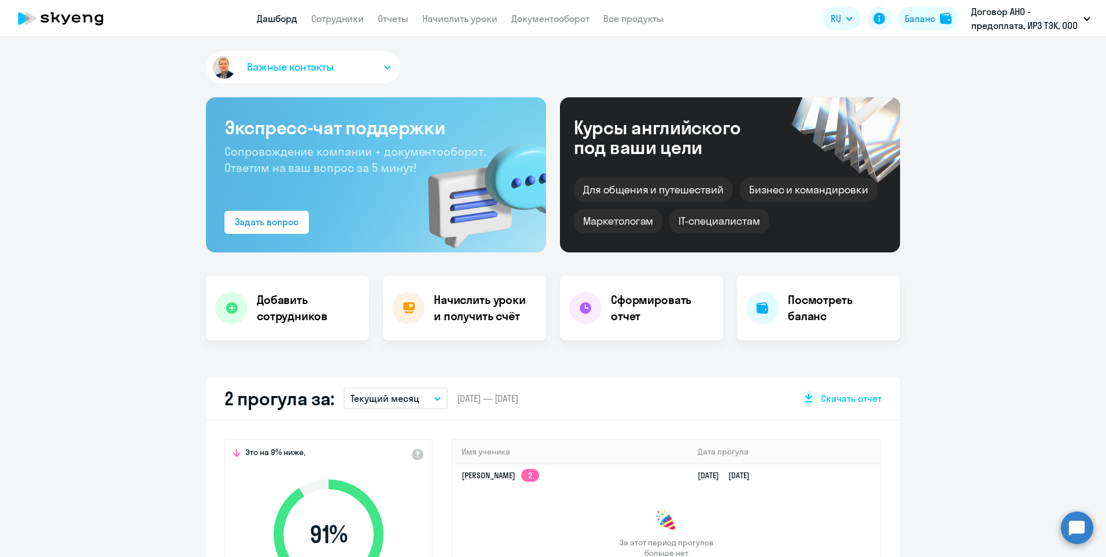
select select "30"
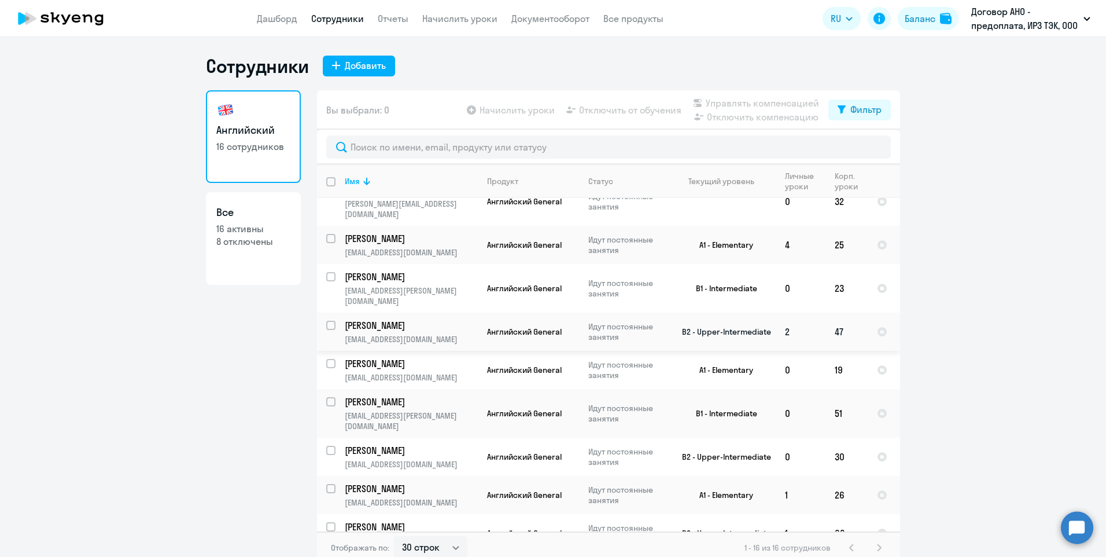
scroll to position [278, 0]
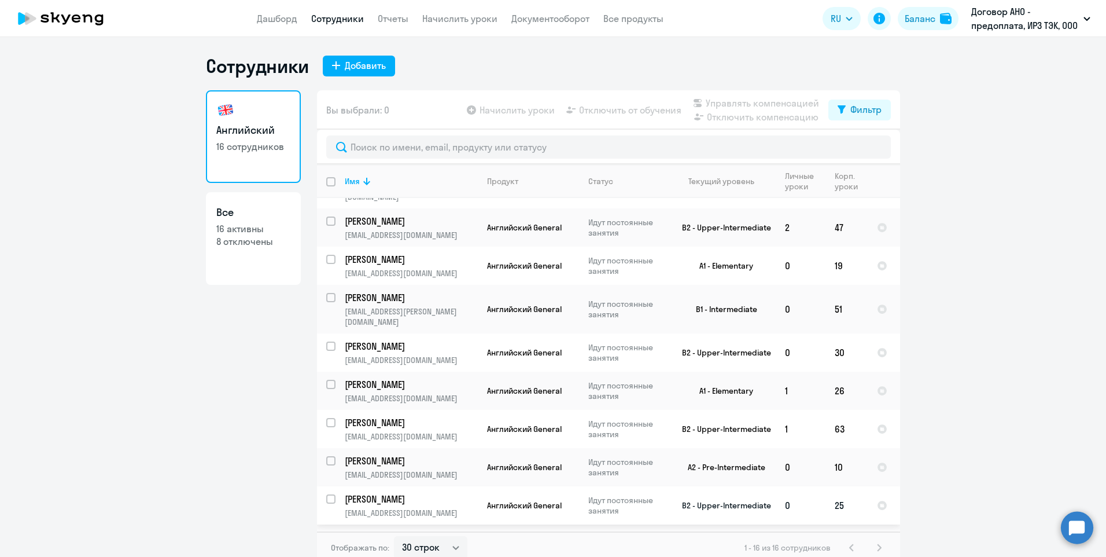
click at [426, 492] on p "[PERSON_NAME]" at bounding box center [410, 498] width 131 height 13
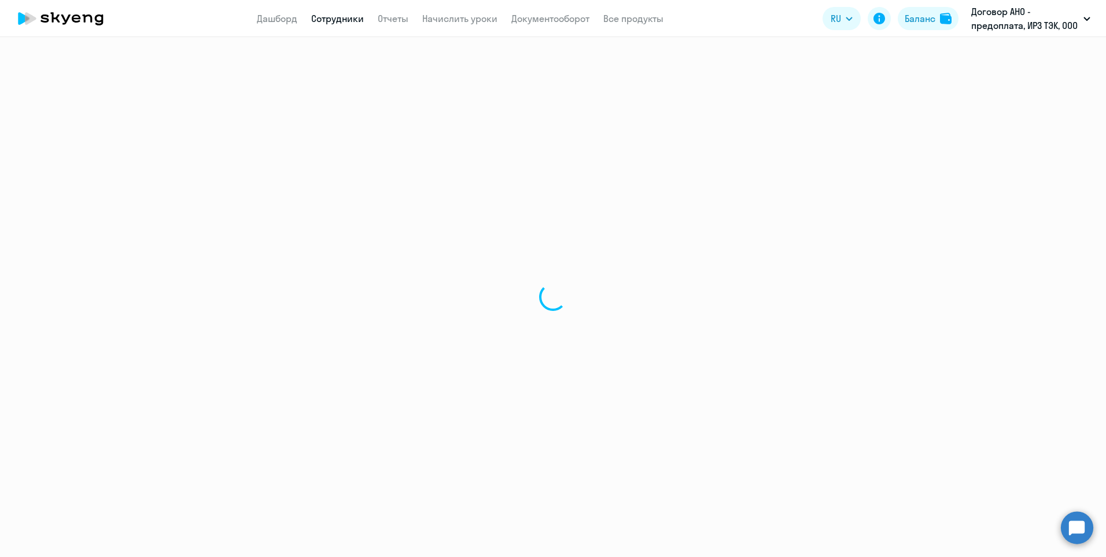
select select "english"
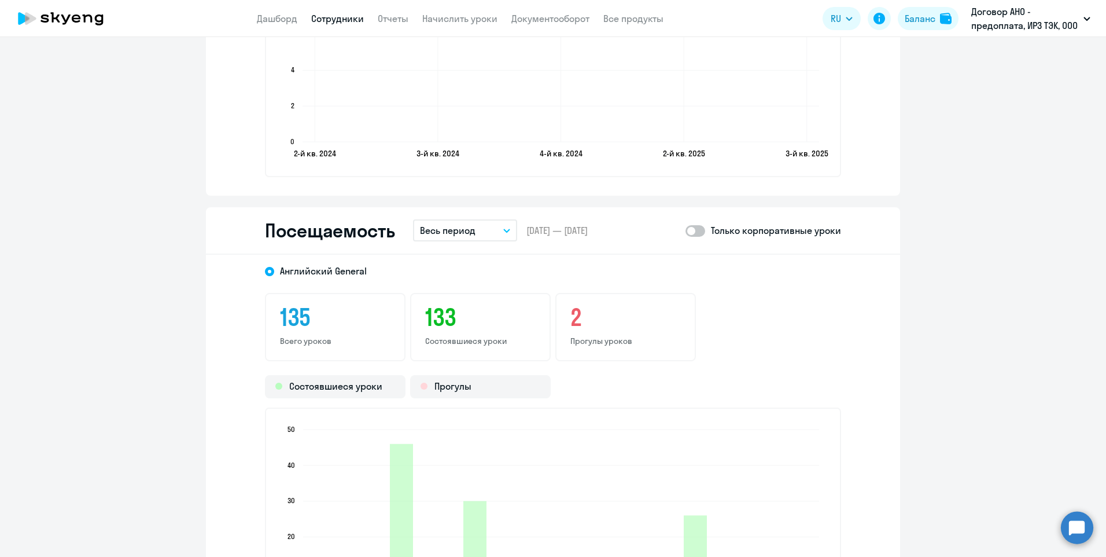
scroll to position [1273, 0]
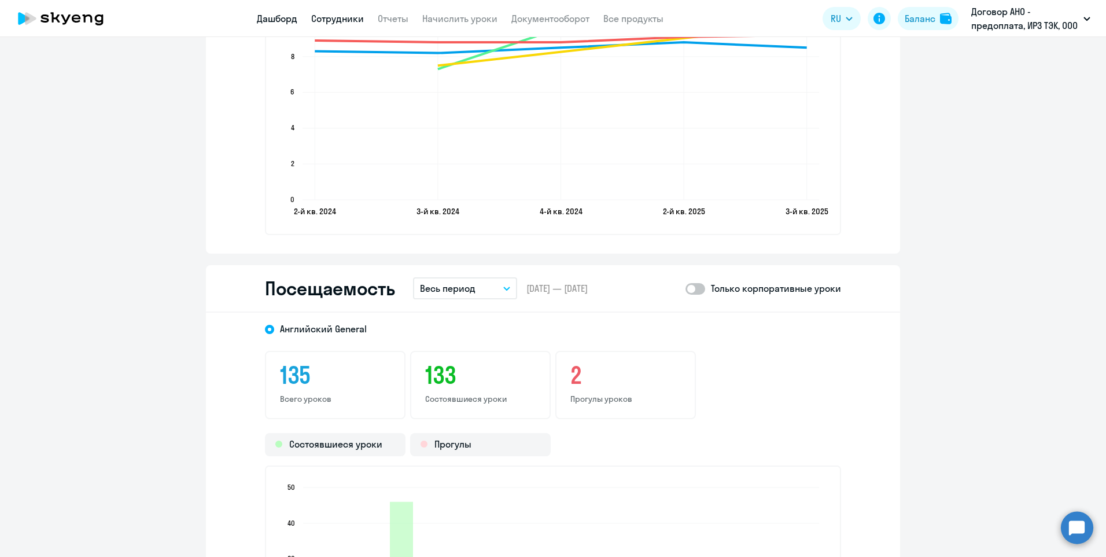
click at [286, 17] on link "Дашборд" at bounding box center [277, 19] width 41 height 12
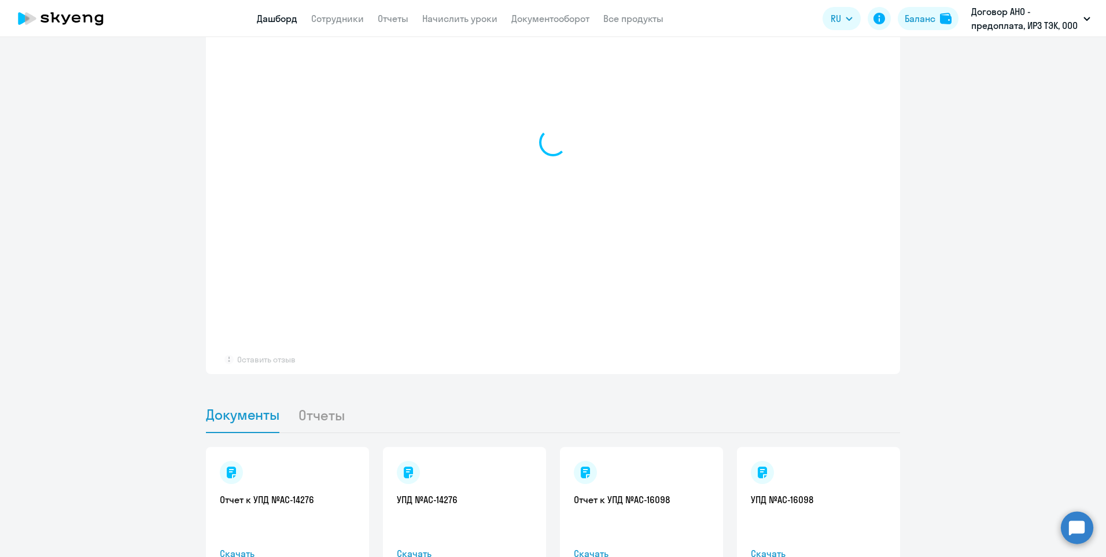
select select "30"
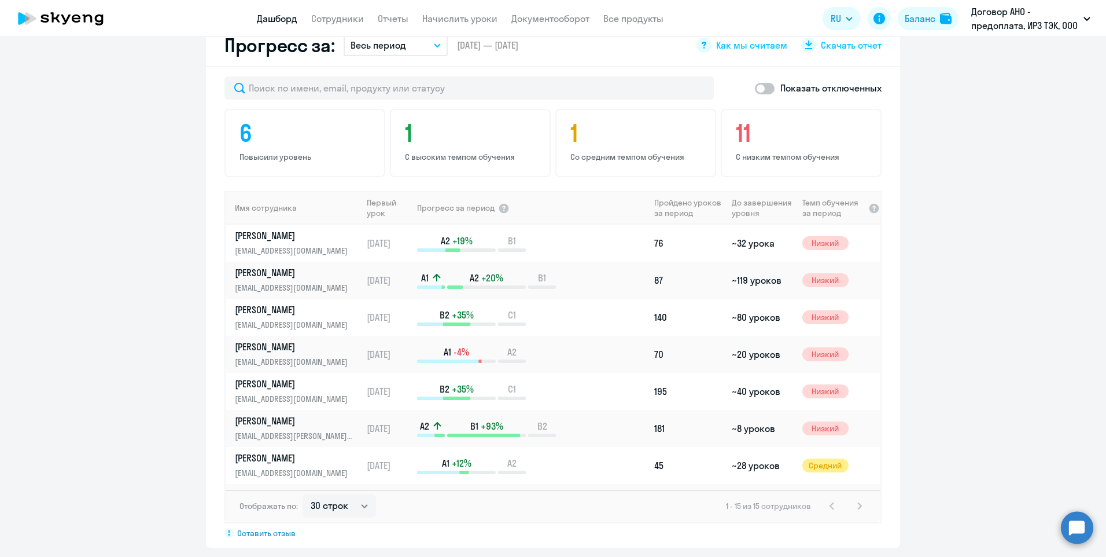
scroll to position [623, 0]
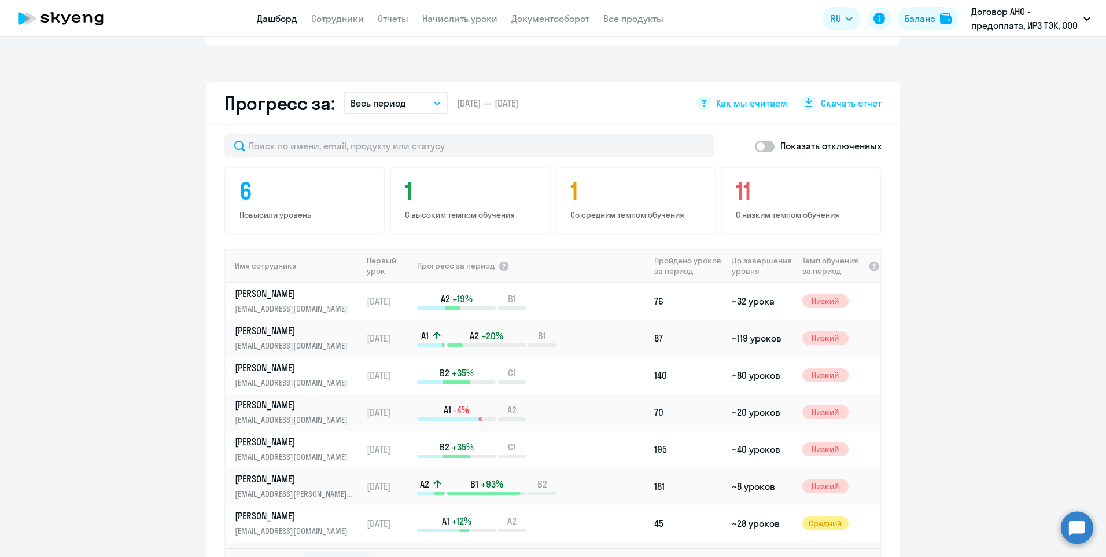
click at [767, 144] on span at bounding box center [765, 147] width 20 height 12
click at [755, 146] on input "checkbox" at bounding box center [755, 146] width 1 height 1
checkbox input "true"
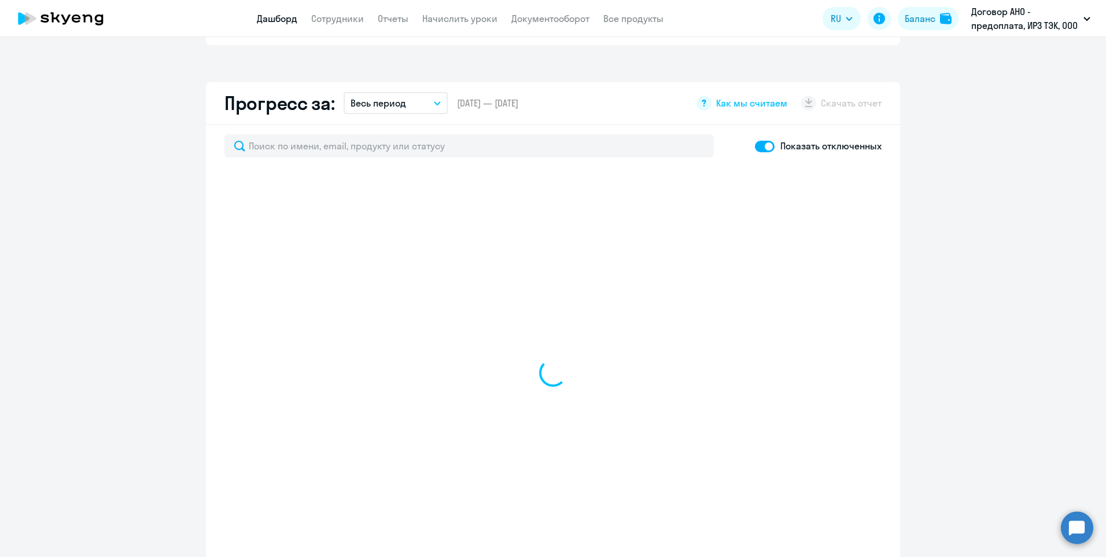
select select "30"
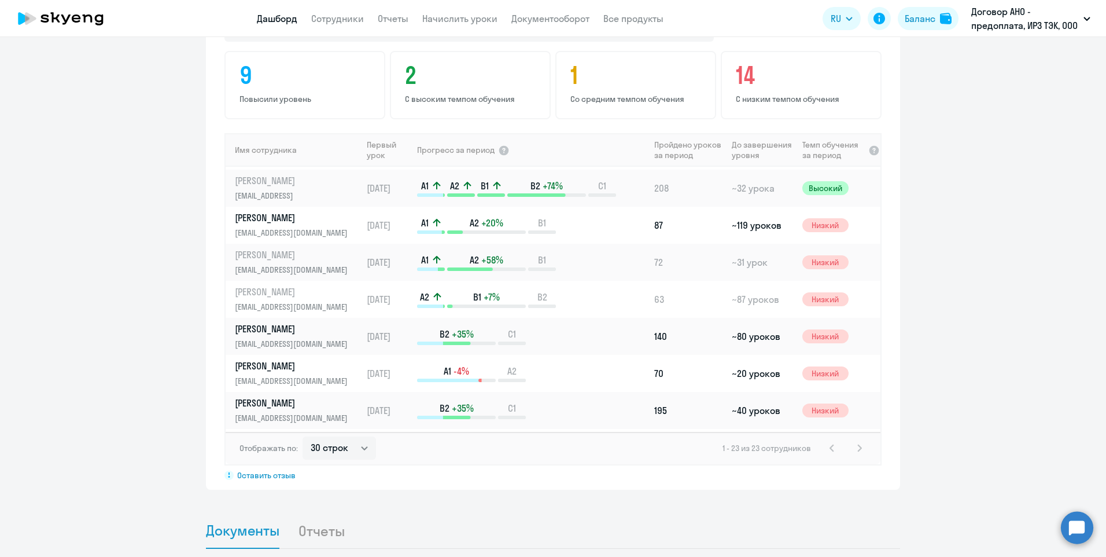
scroll to position [0, 0]
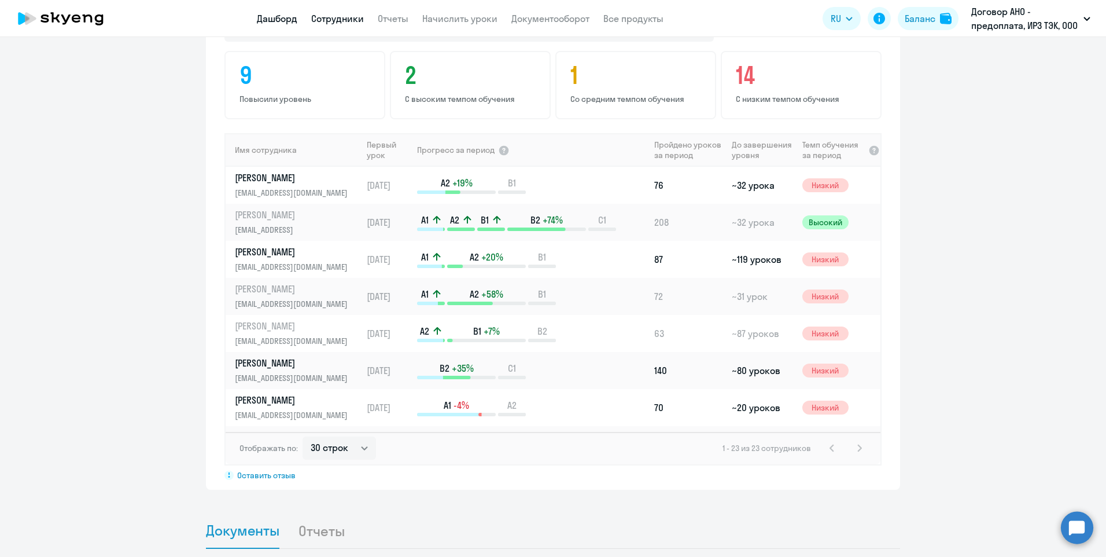
click at [340, 19] on link "Сотрудники" at bounding box center [337, 19] width 53 height 12
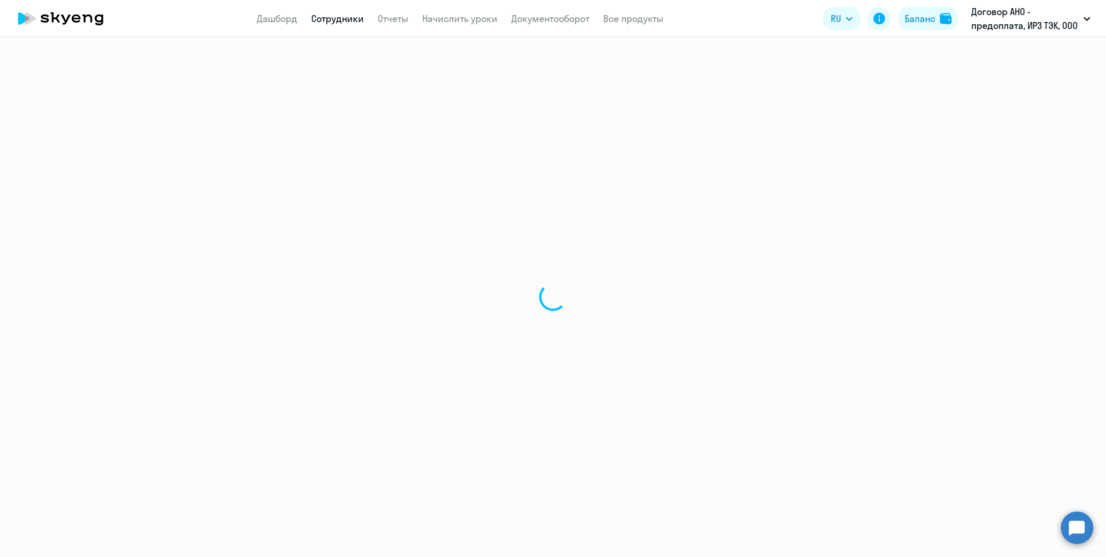
select select "30"
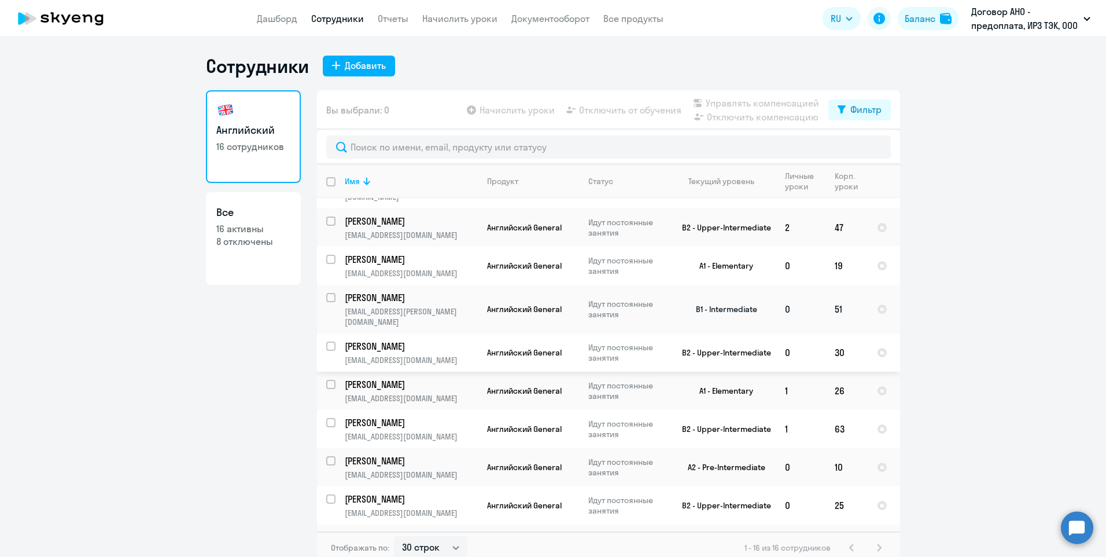
scroll to position [7, 0]
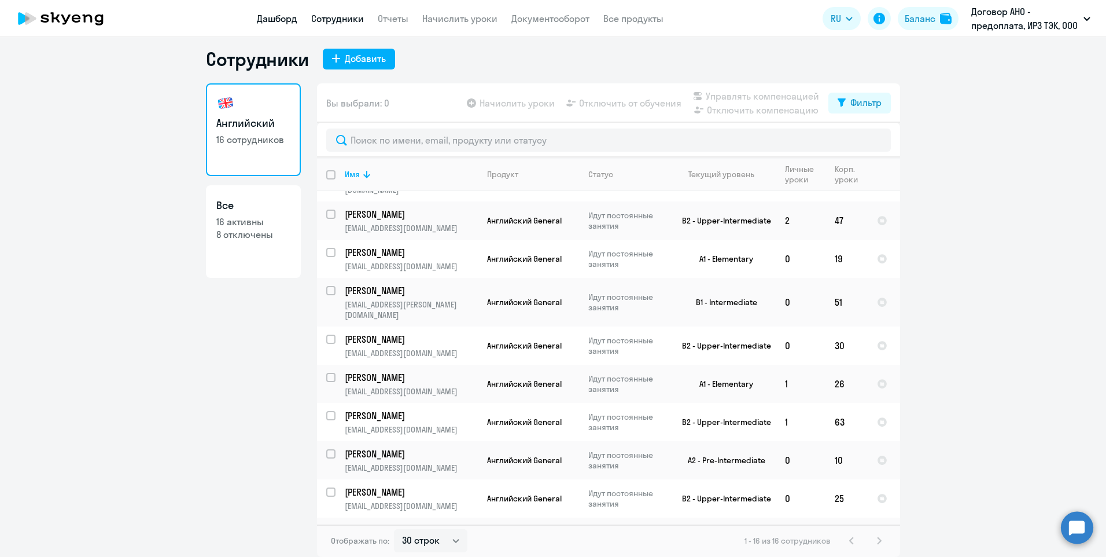
click at [281, 17] on link "Дашборд" at bounding box center [277, 19] width 41 height 12
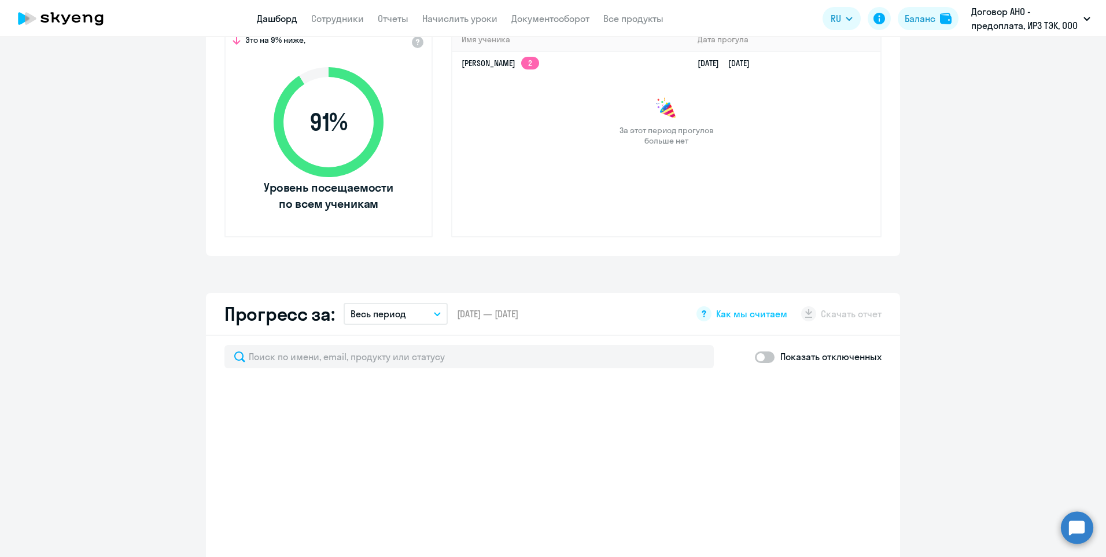
scroll to position [586, 0]
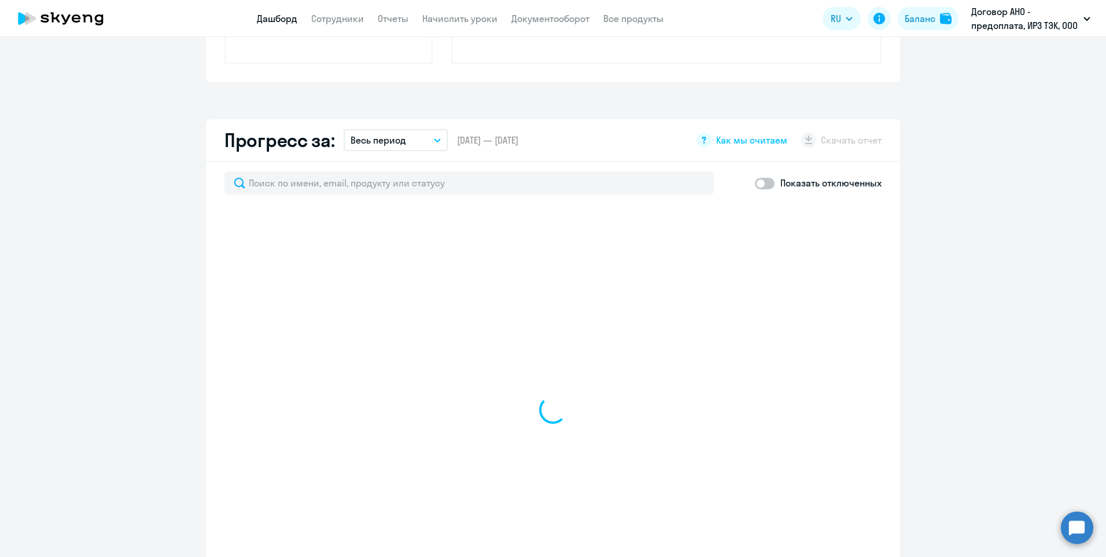
select select "30"
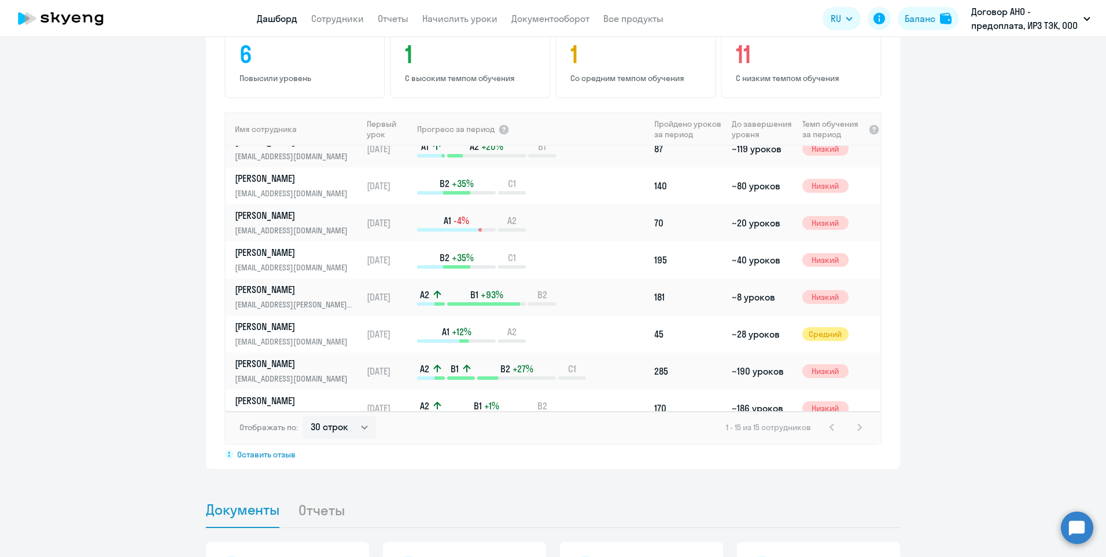
scroll to position [0, 0]
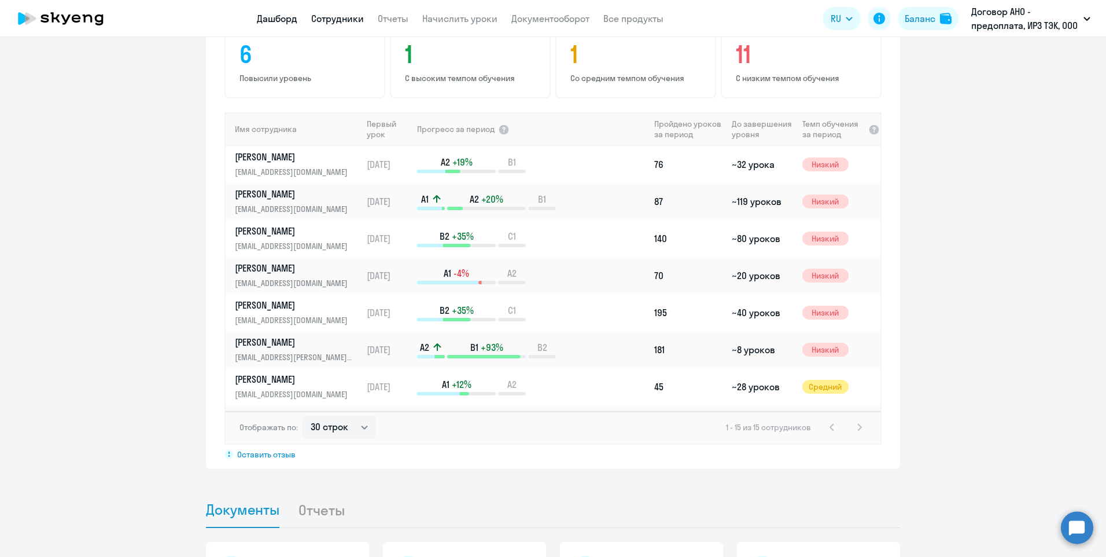
click at [323, 16] on link "Сотрудники" at bounding box center [337, 19] width 53 height 12
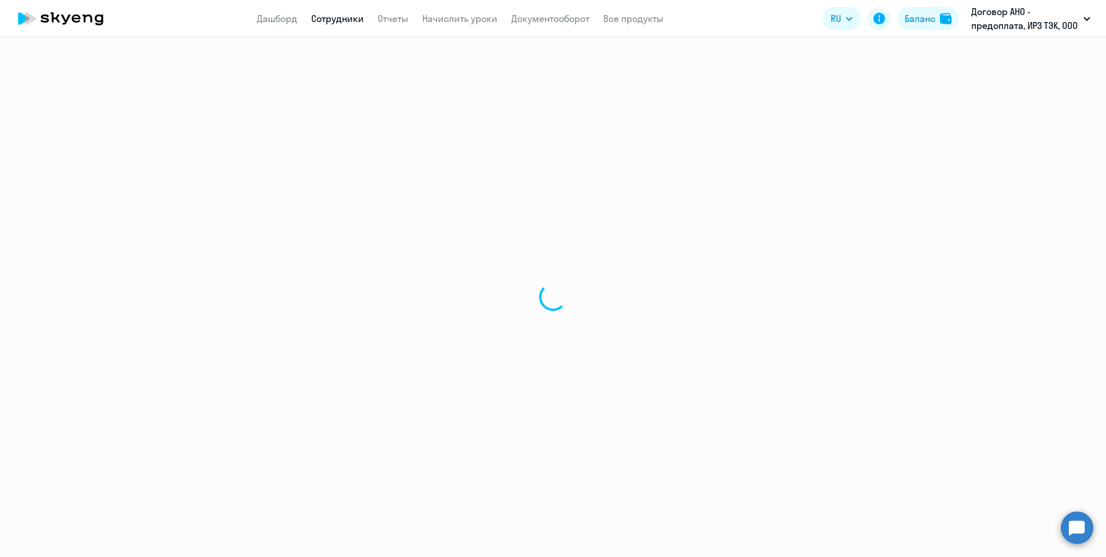
select select "30"
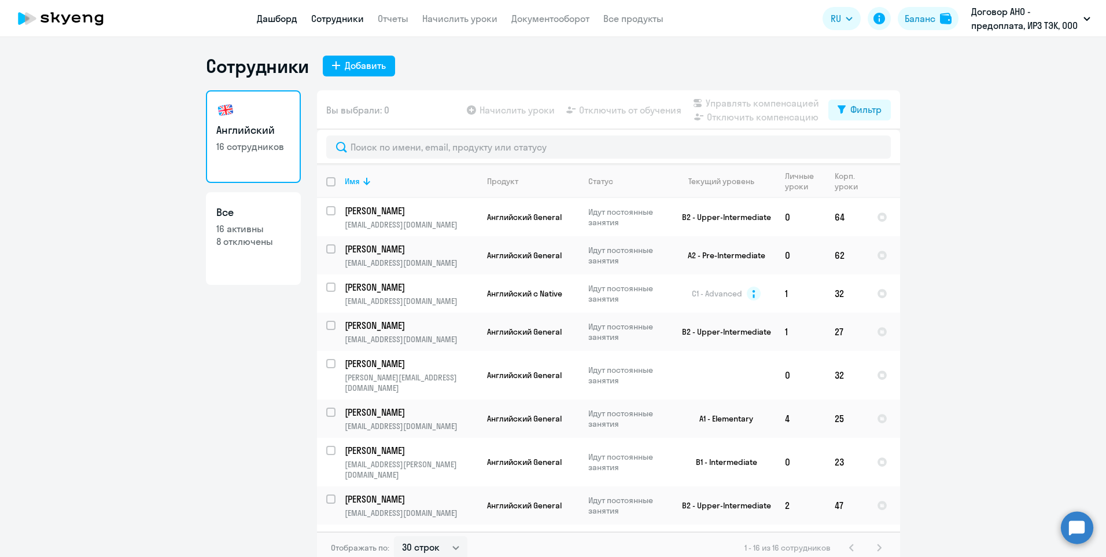
click at [281, 19] on link "Дашборд" at bounding box center [277, 19] width 41 height 12
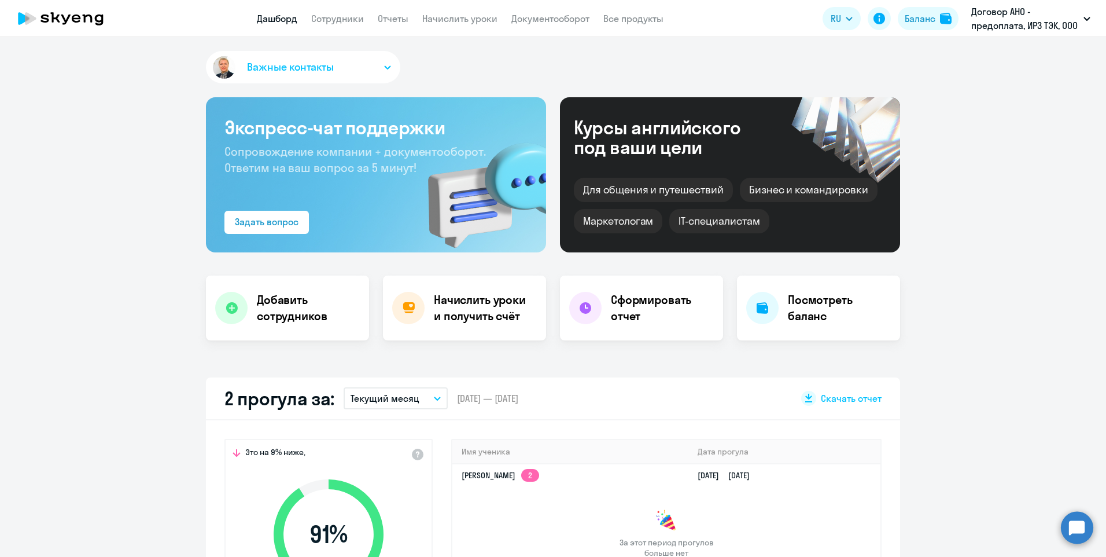
select select "30"
click at [317, 20] on link "Сотрудники" at bounding box center [337, 19] width 53 height 12
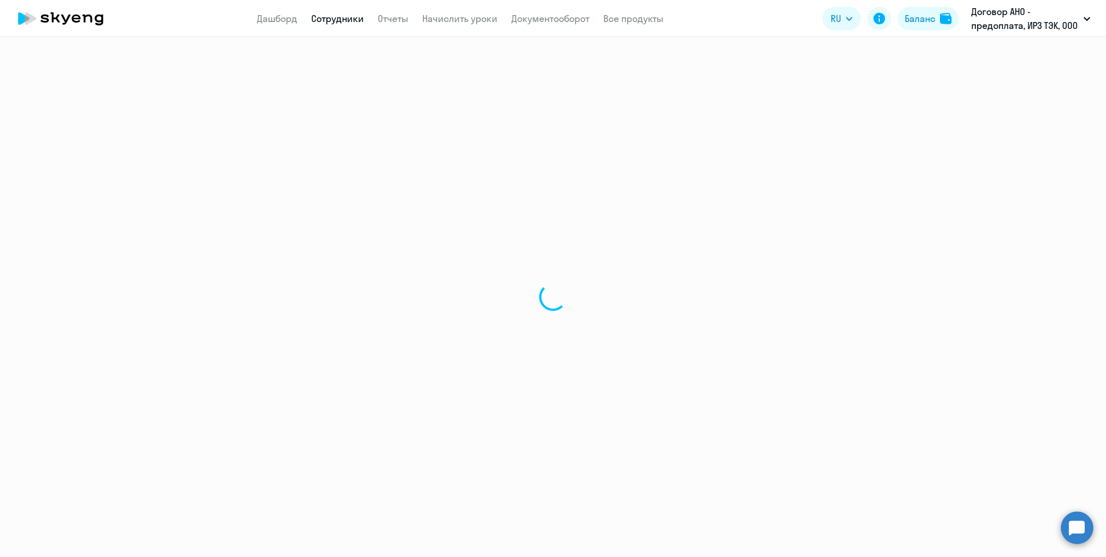
select select "30"
